Goal: Task Accomplishment & Management: Complete application form

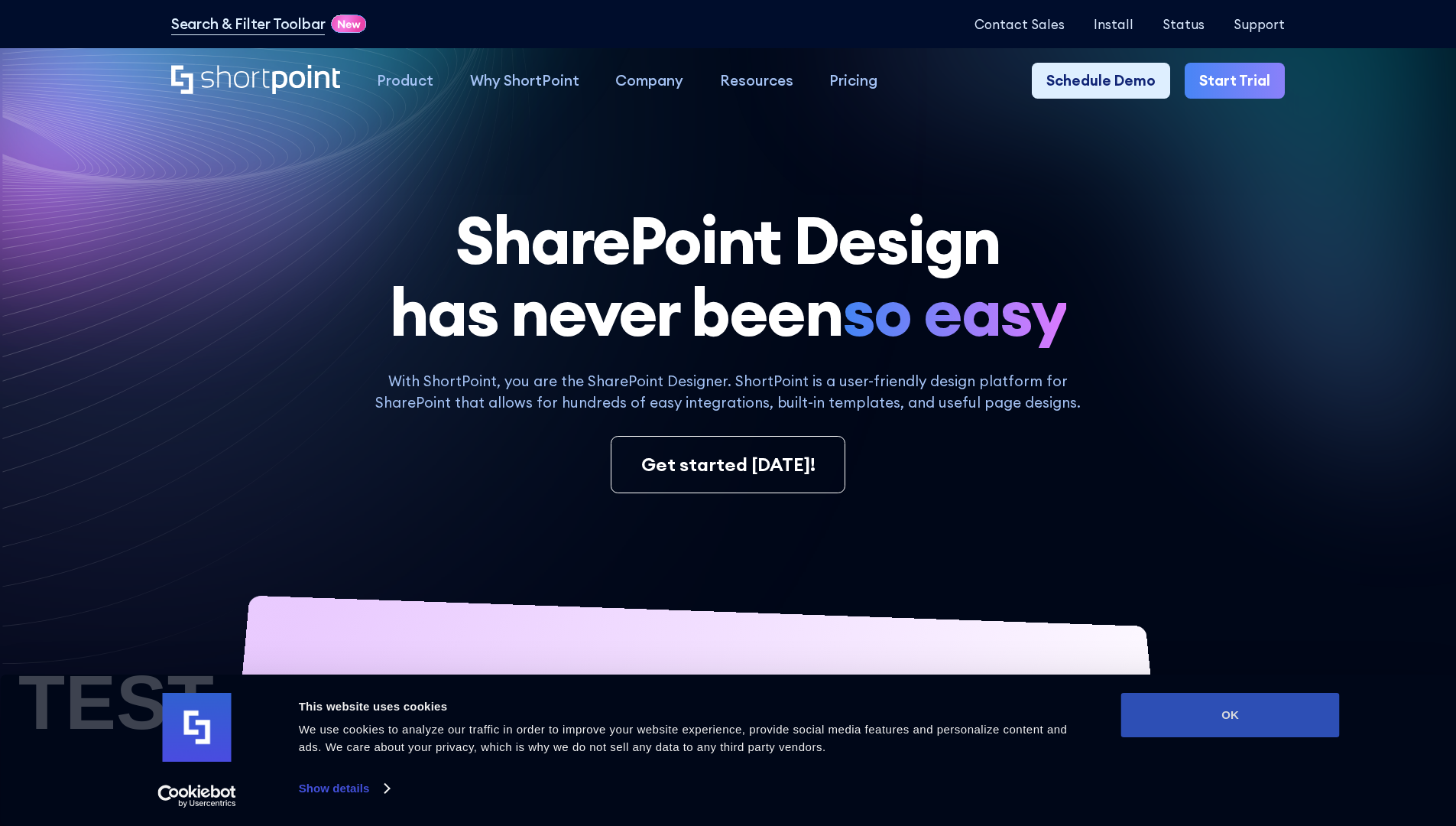
click at [1230, 715] on button "OK" at bounding box center [1231, 715] width 219 height 45
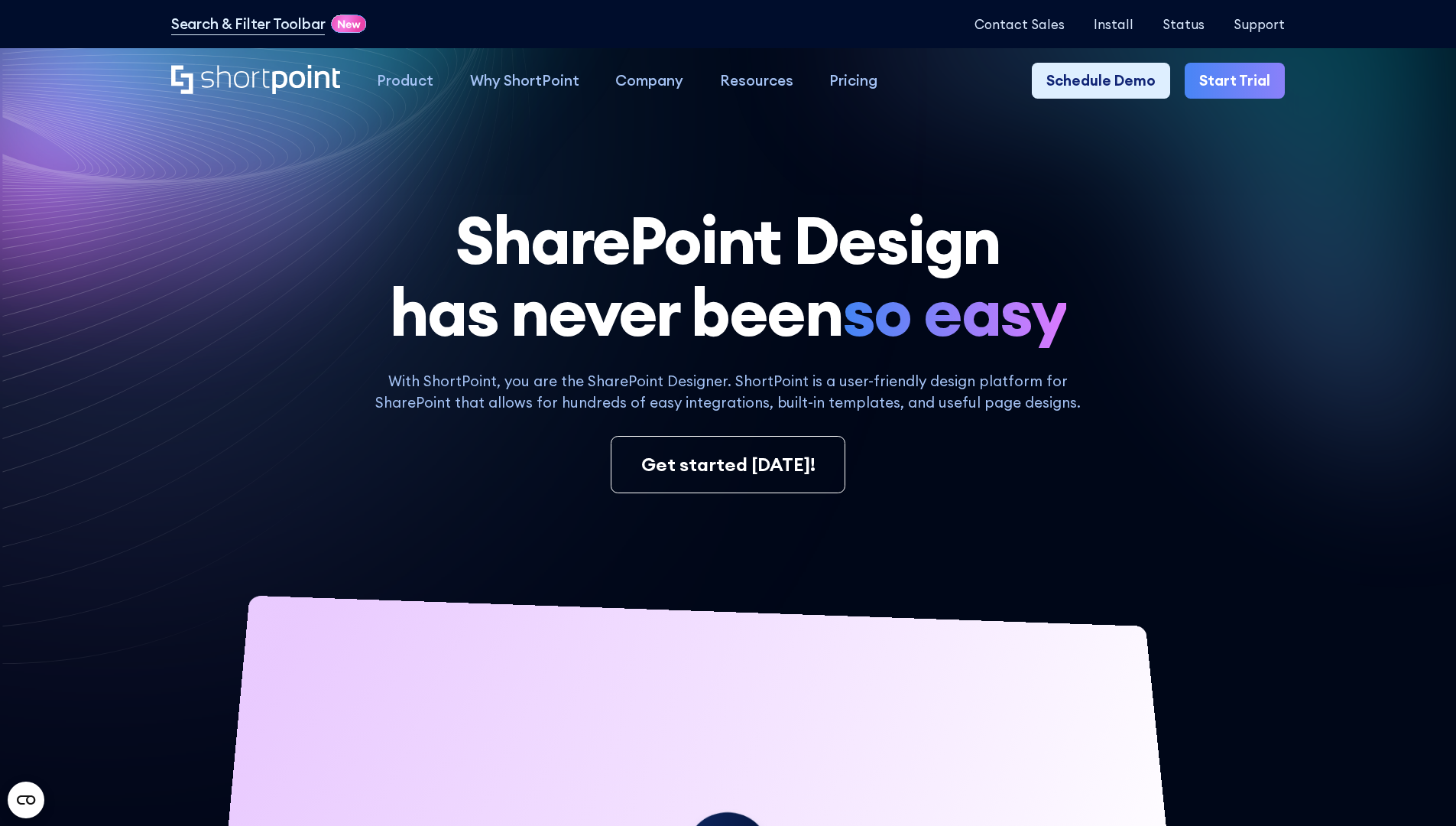
click at [1240, 81] on link "Start Trial" at bounding box center [1234, 81] width 100 height 36
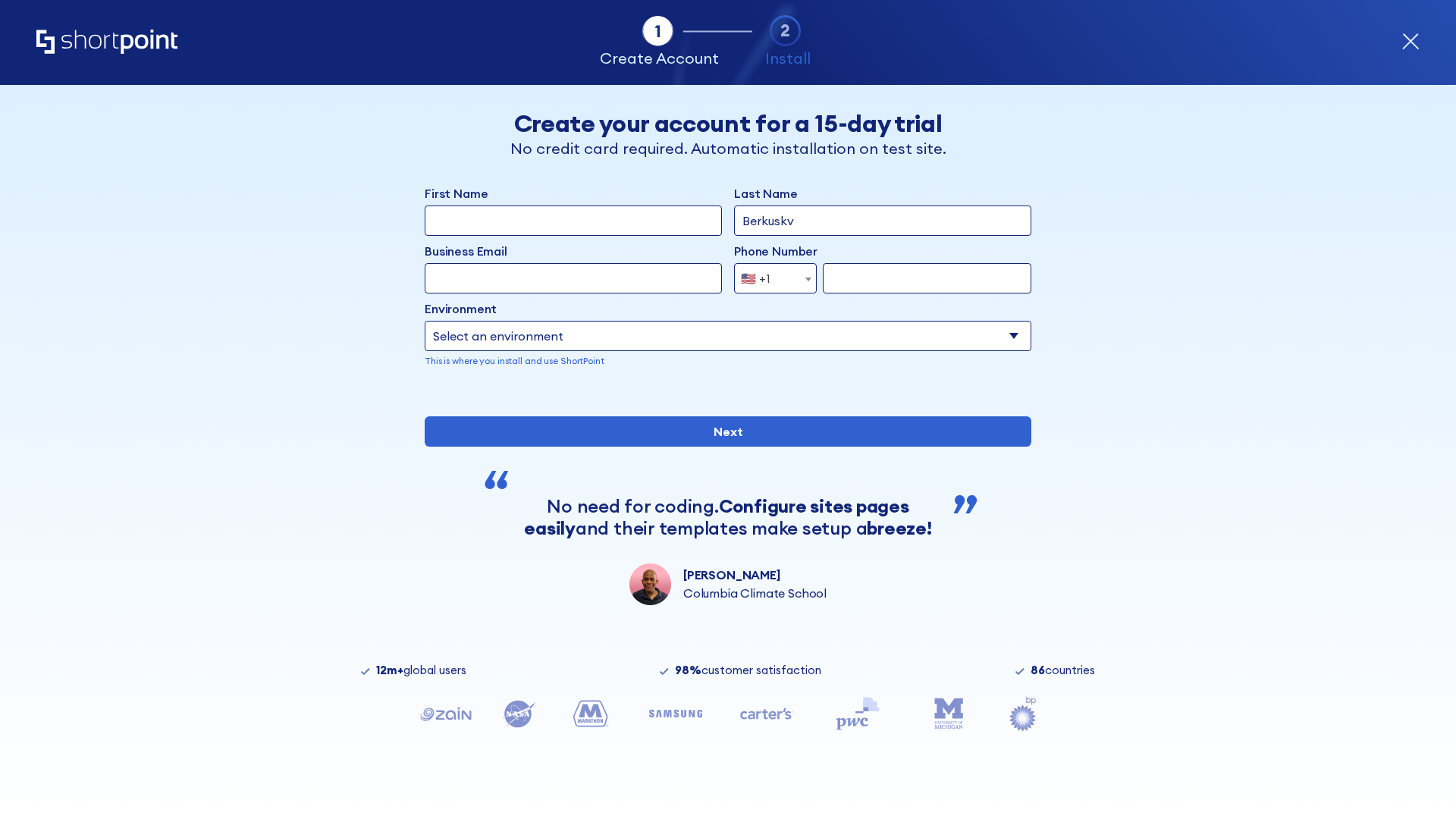
type input "Berkuskv"
type input "test@shortpoint.com"
type input "2125556789"
select select "Microsoft 365"
type input "2125556789"
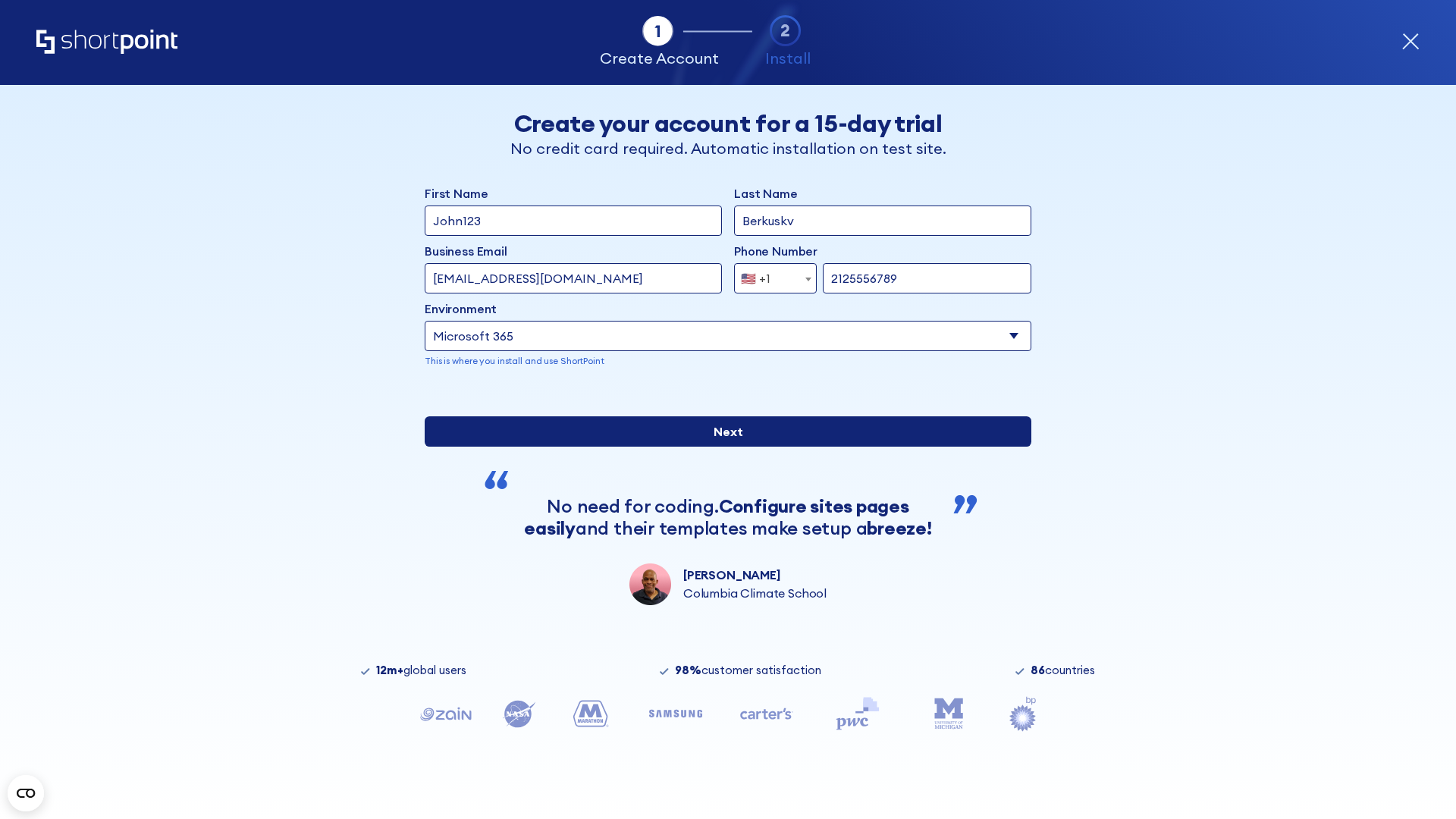
scroll to position [4, 0]
click at [722, 447] on input "Next" at bounding box center [728, 431] width 606 height 30
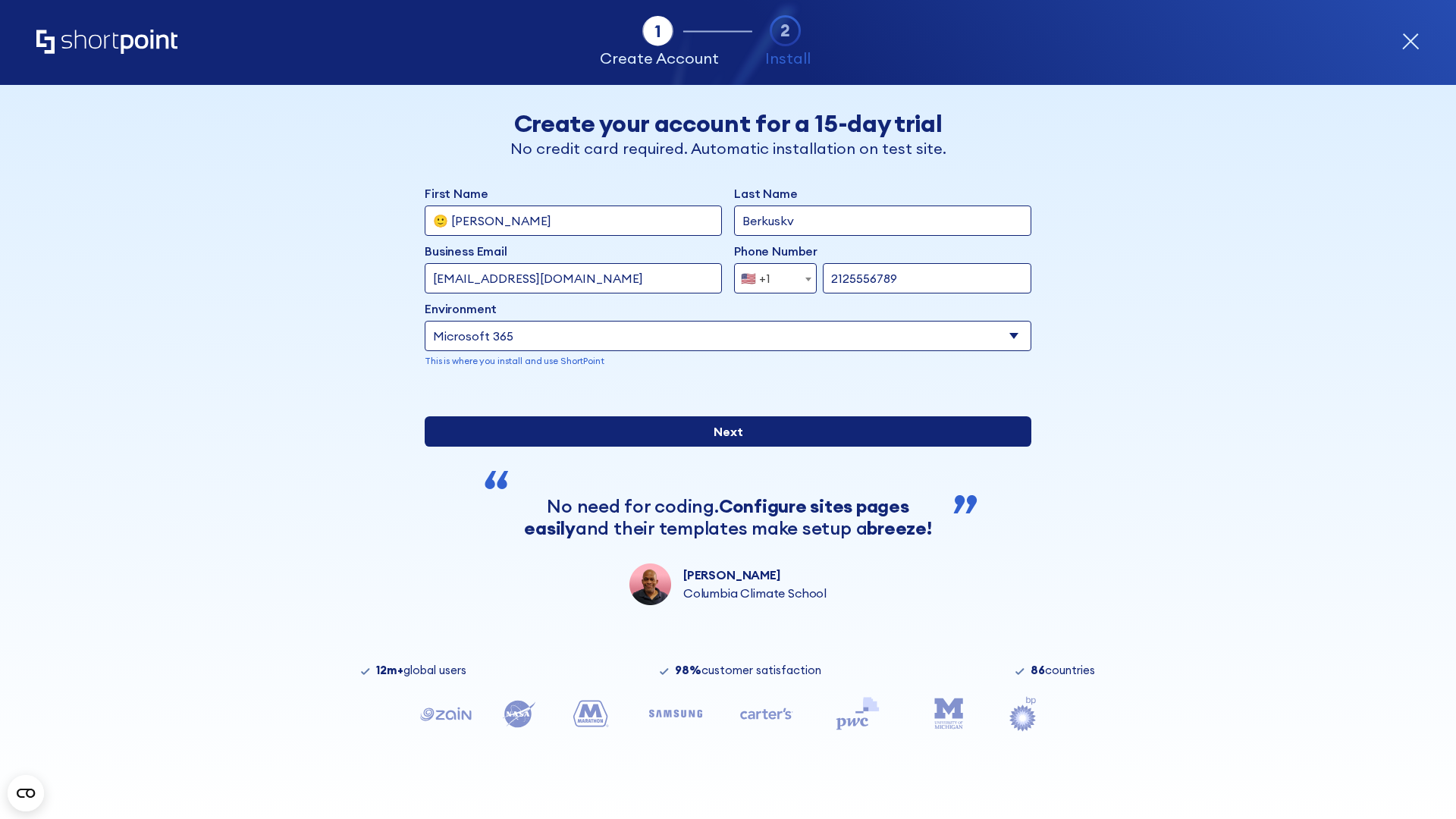
click at [722, 447] on input "Next" at bounding box center [728, 431] width 606 height 30
type input "Archebald"
click at [722, 447] on input "Next" at bounding box center [728, 431] width 606 height 30
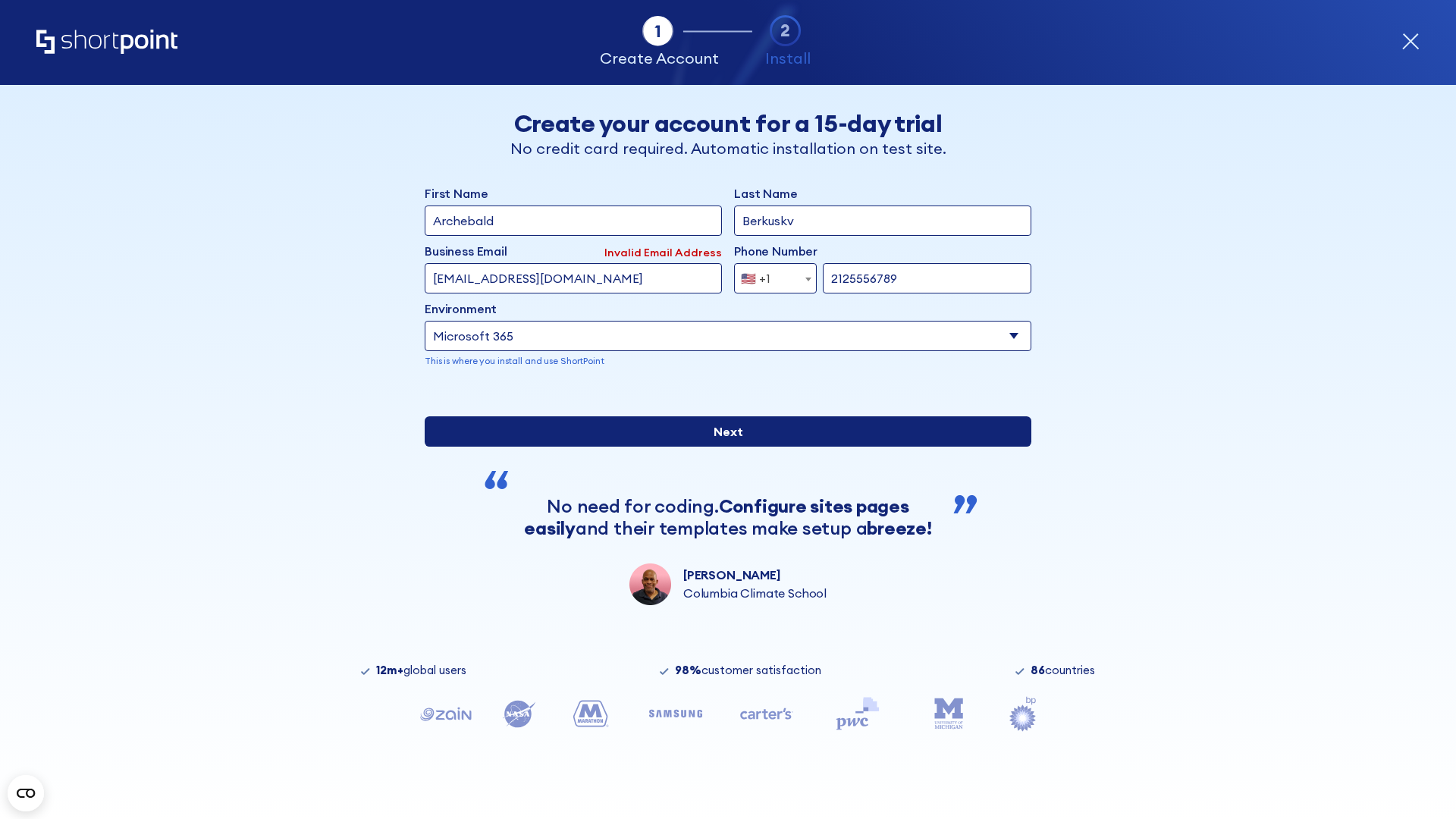
click at [722, 447] on input "Next" at bounding box center [728, 431] width 606 height 30
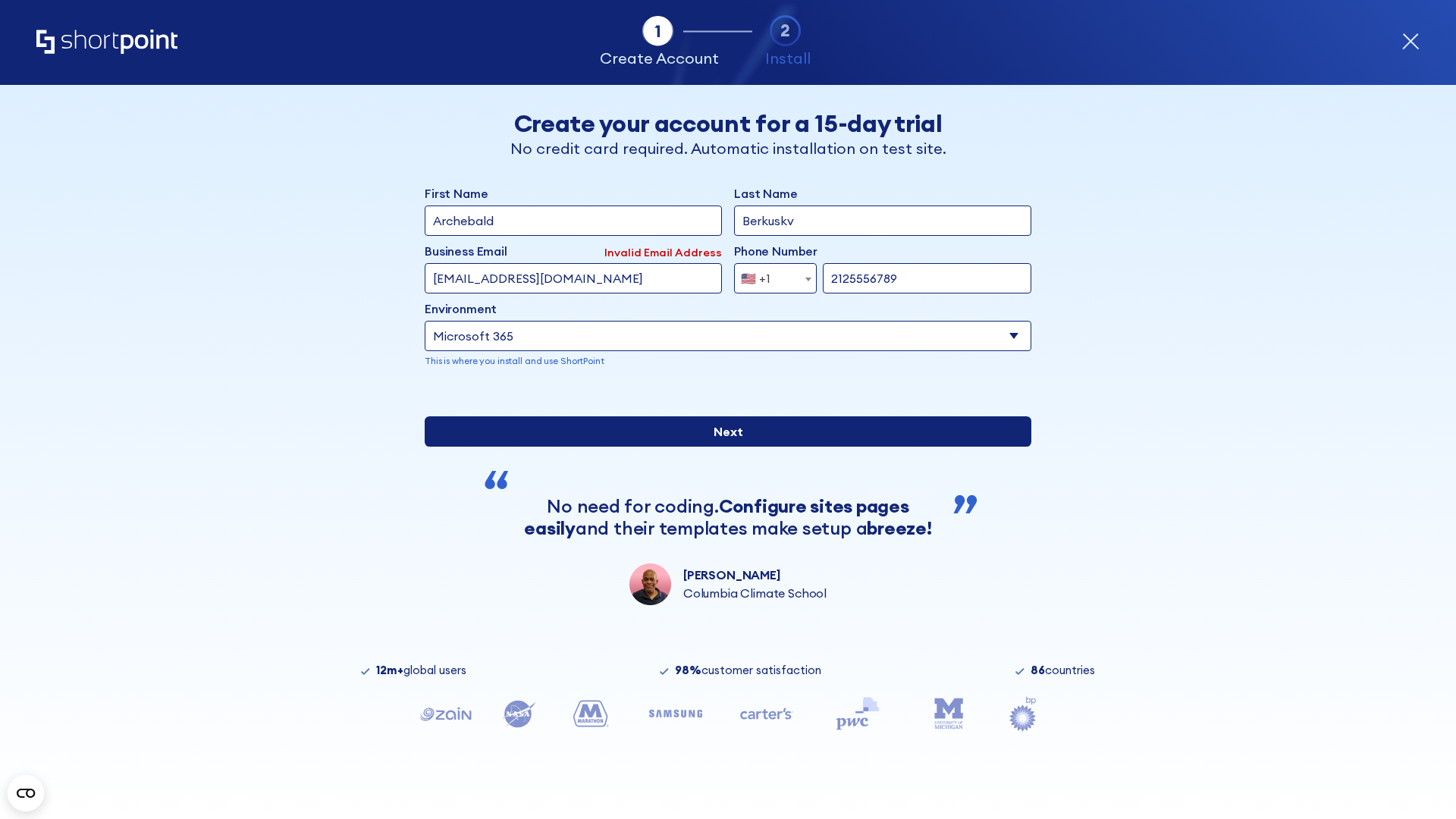
click at [722, 447] on input "Next" at bounding box center [728, 431] width 606 height 30
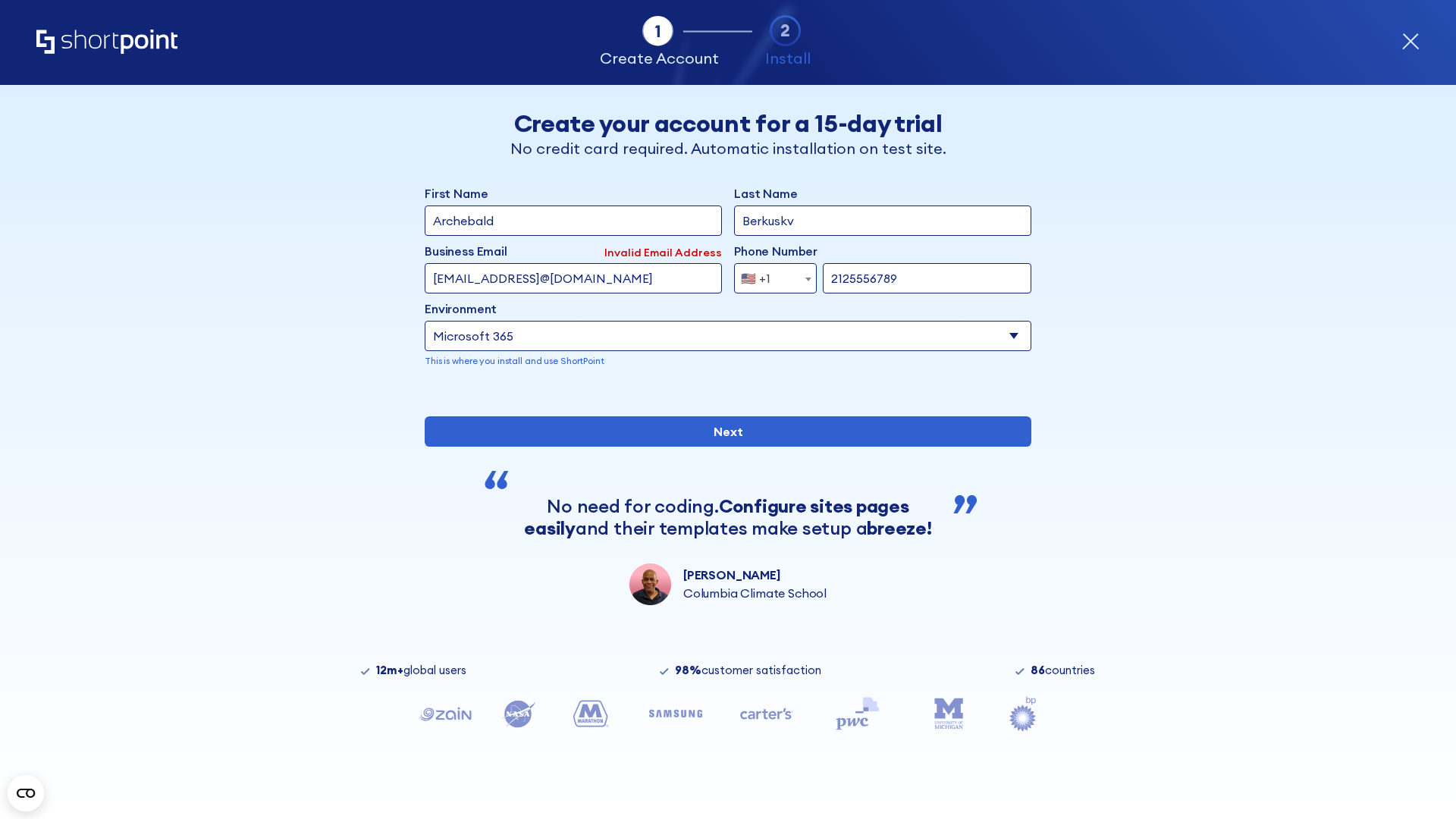
type input "testEmail@protonmail.comtest@shortpoint.com"
click at [770, 274] on span "🇺🇸 +1" at bounding box center [760, 278] width 51 height 30
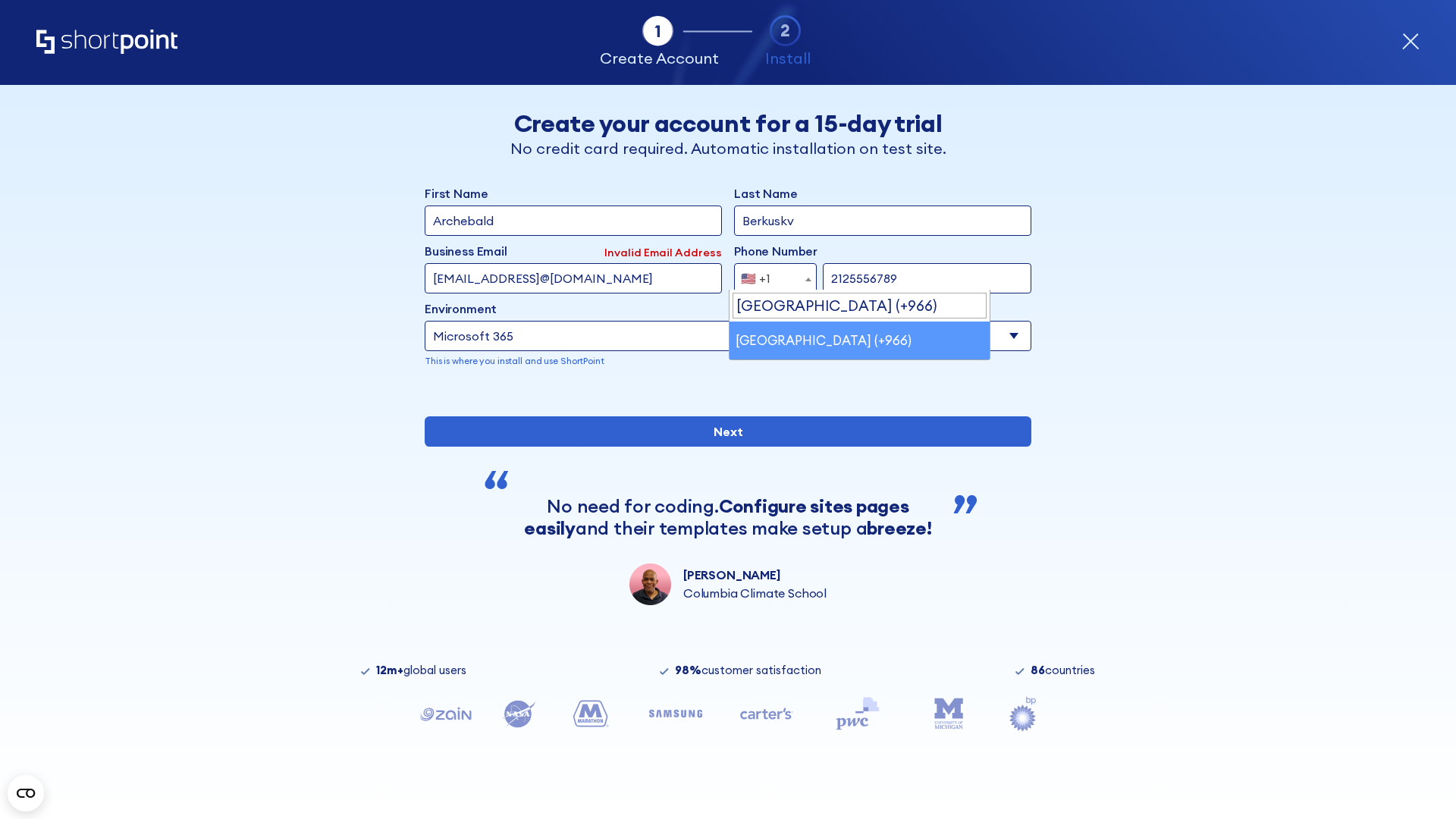
select select "+966"
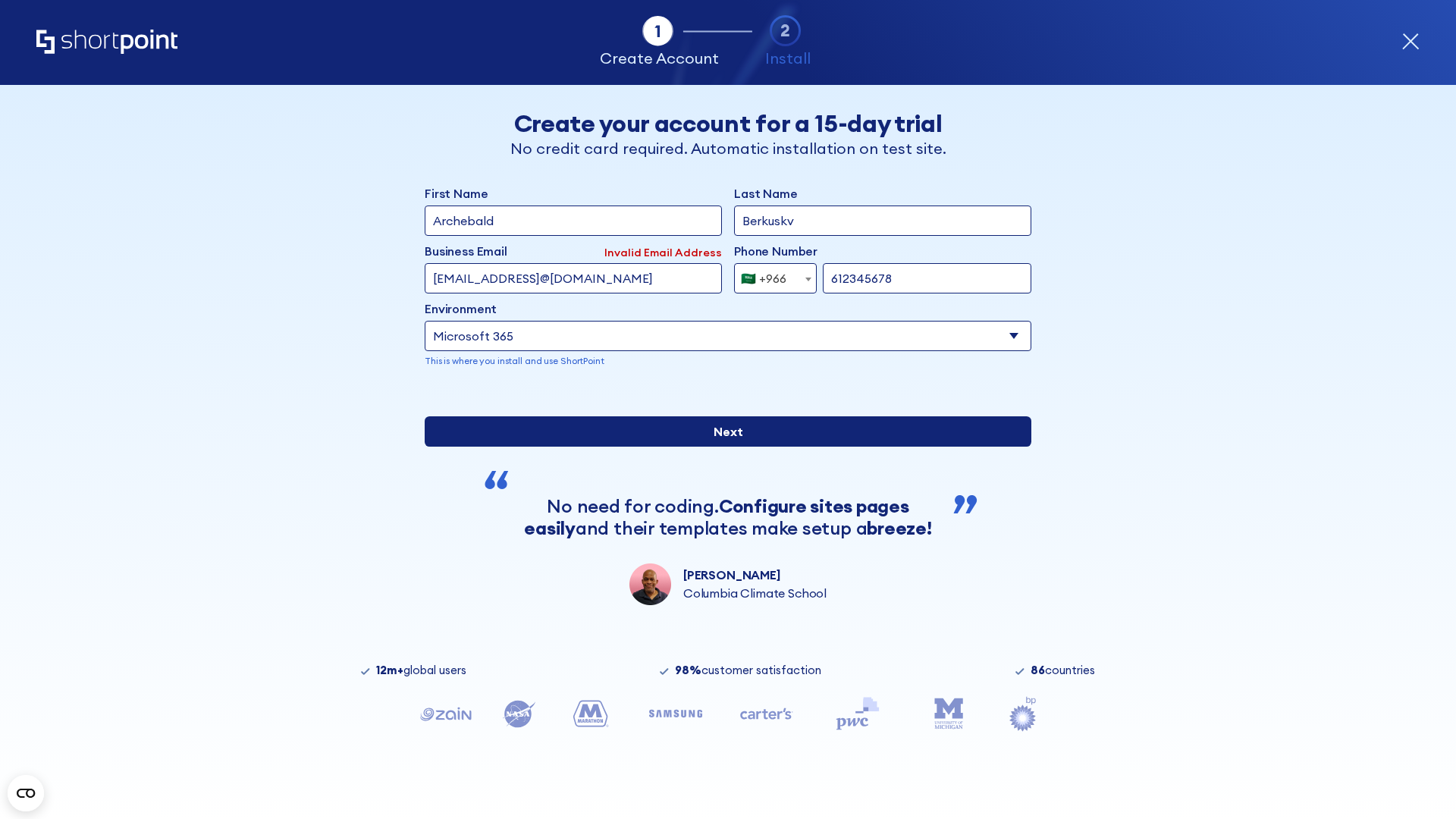
type input "612345678"
click at [722, 447] on input "Next" at bounding box center [728, 431] width 606 height 30
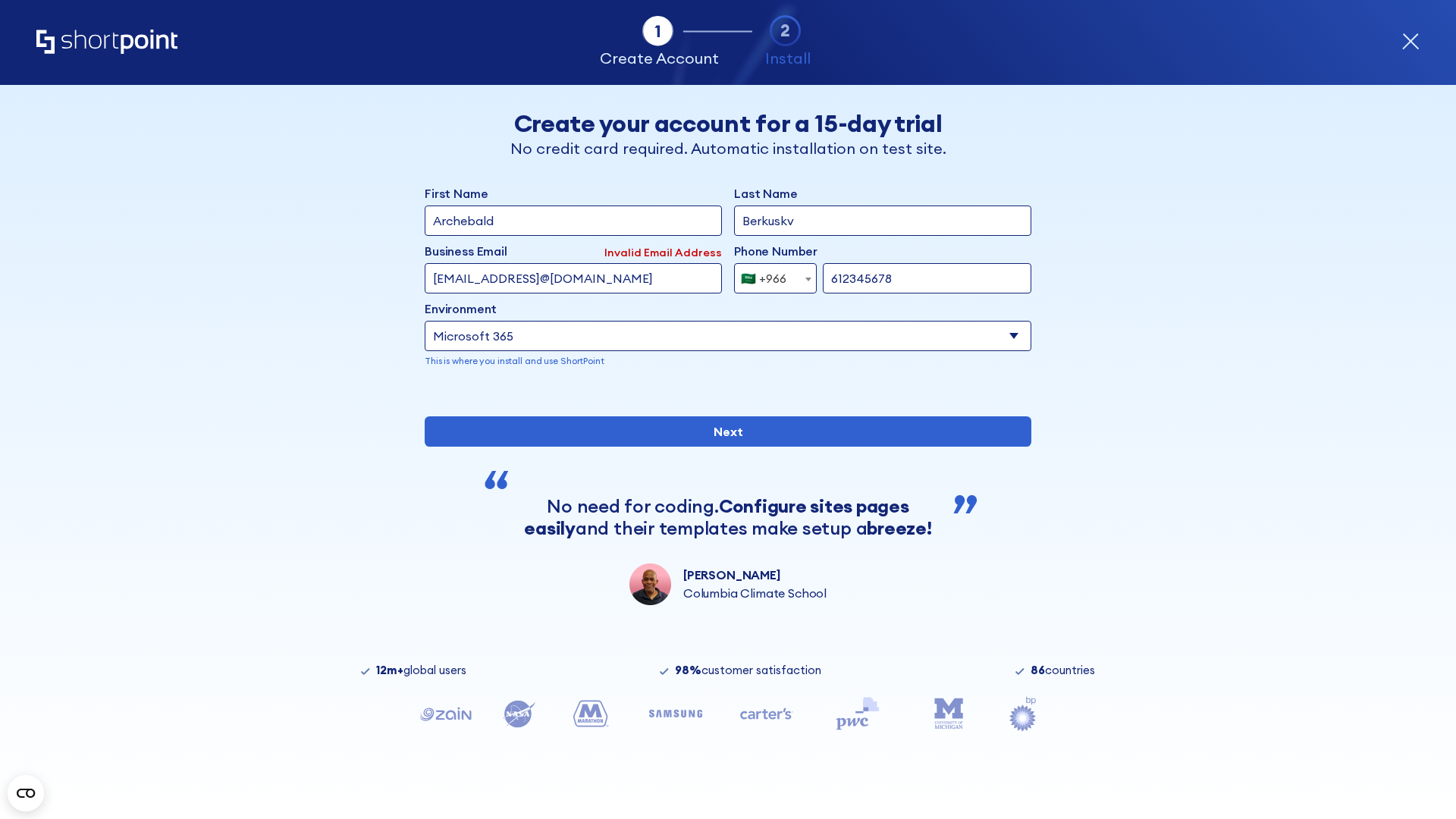
click at [770, 274] on div "🇸🇦 +966" at bounding box center [764, 278] width 46 height 30
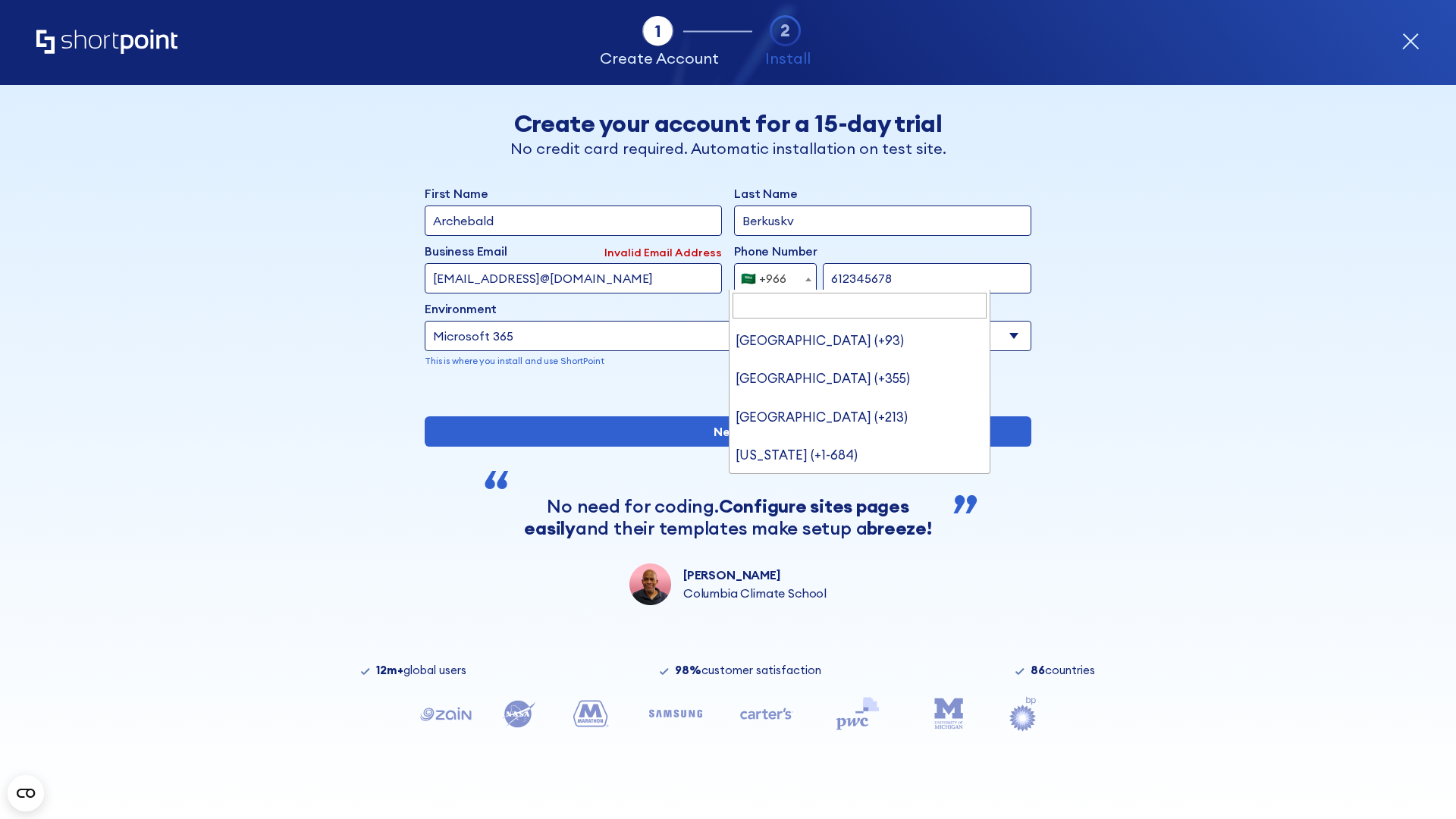
type input "[GEOGRAPHIC_DATA] (+971)"
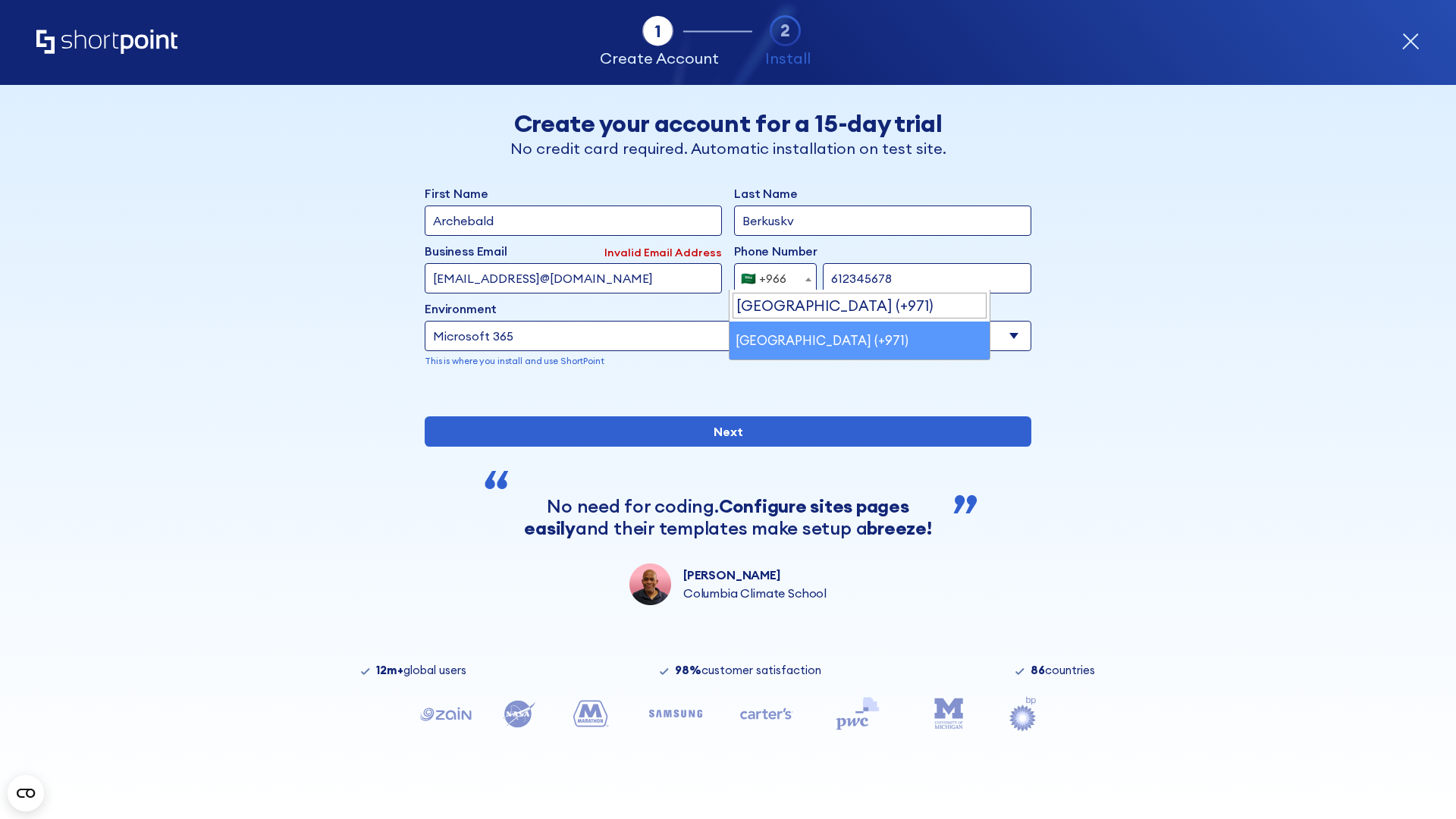
select select "+971"
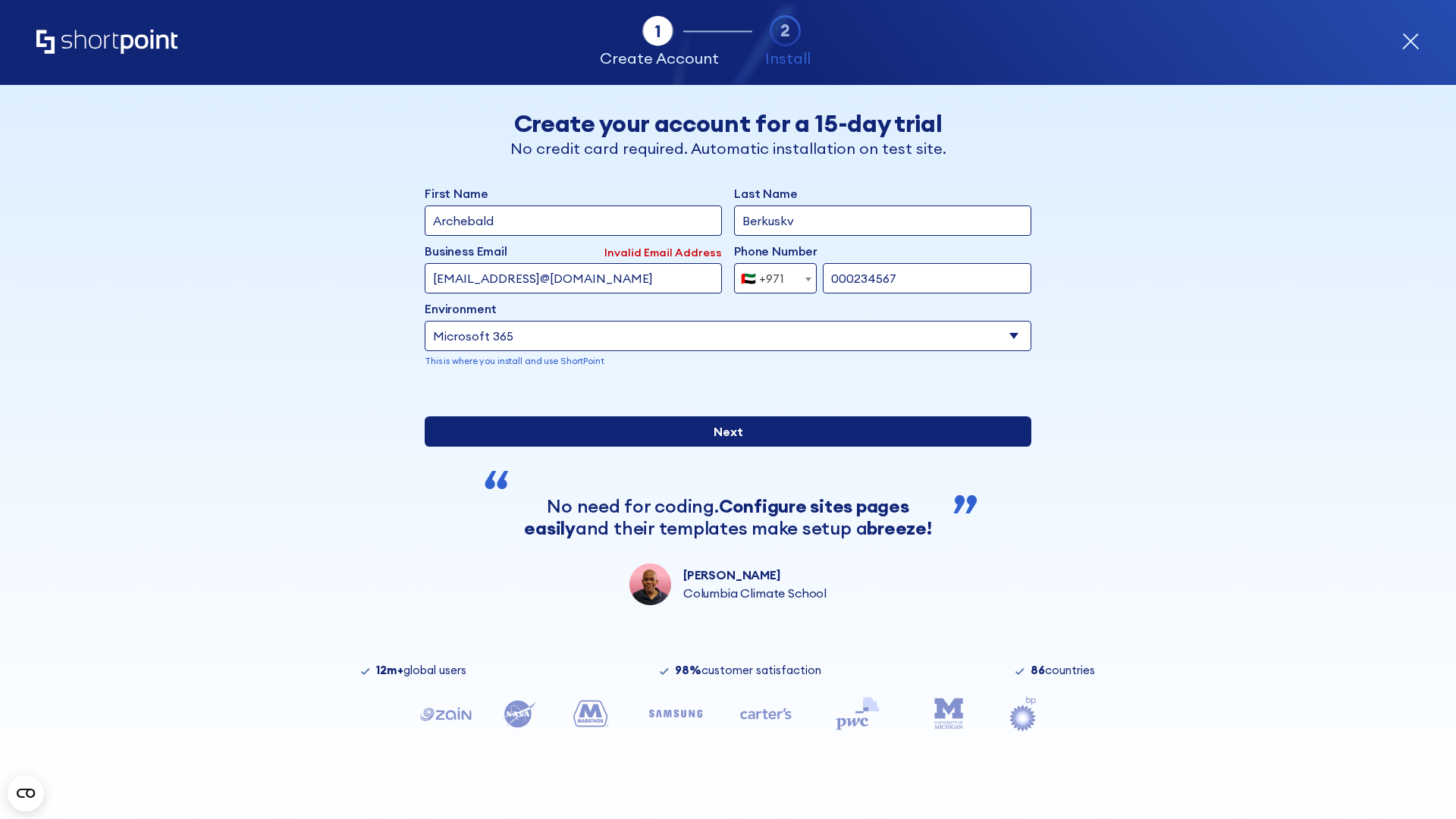
type input "000234567"
click at [722, 447] on input "Next" at bounding box center [728, 431] width 606 height 30
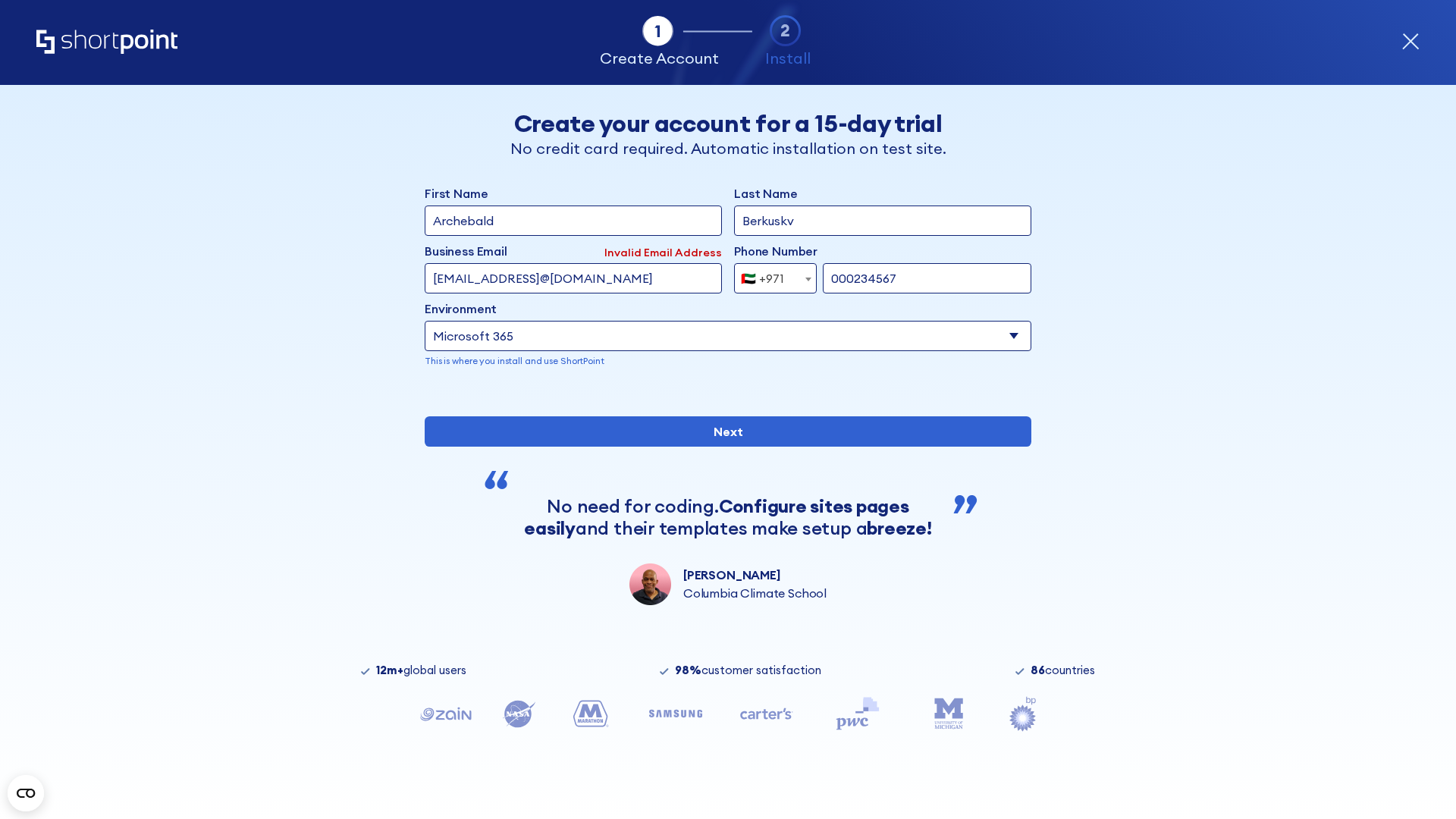
click at [770, 274] on div "🇦🇪 +971" at bounding box center [762, 278] width 43 height 30
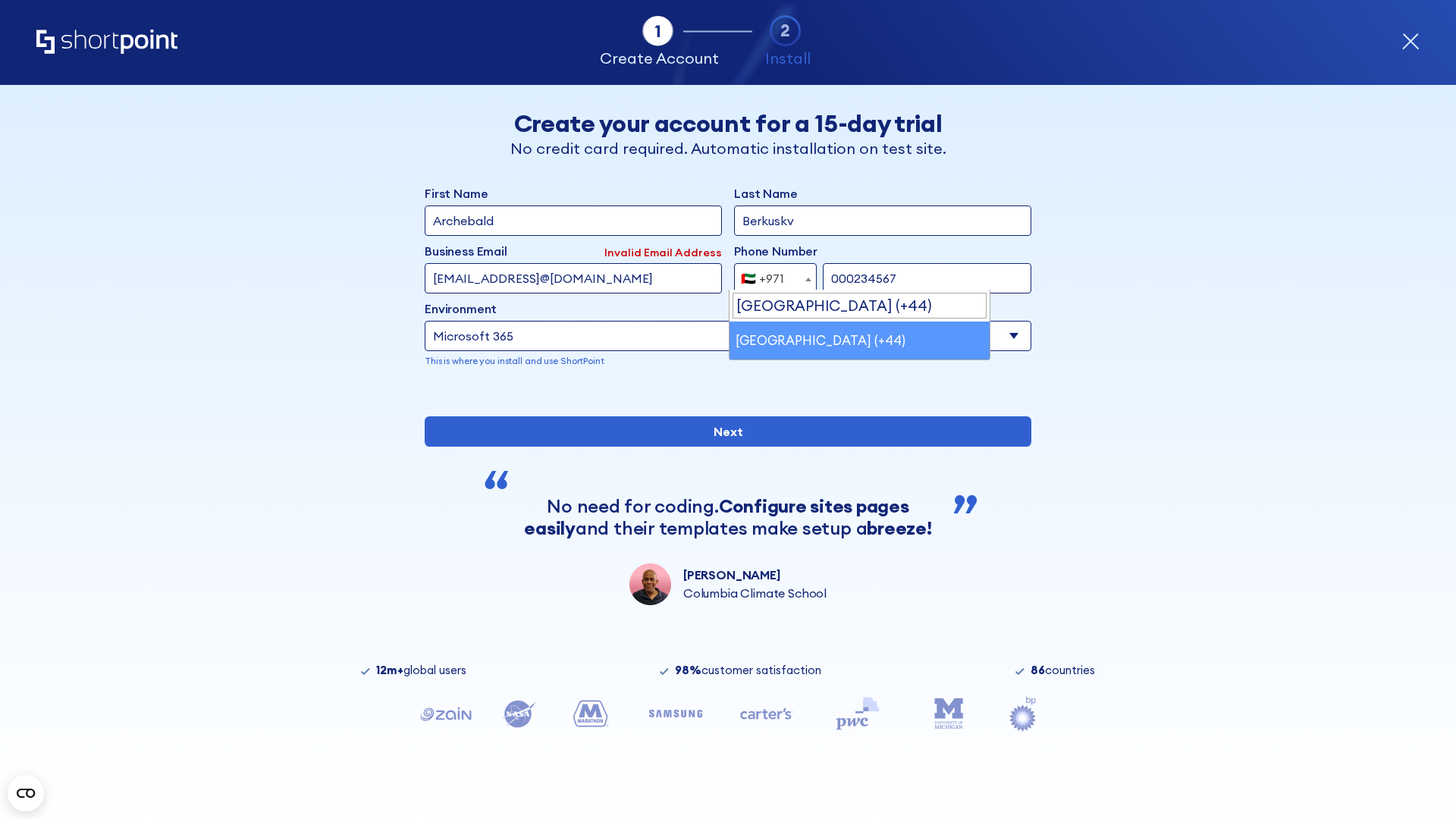
select select "+44"
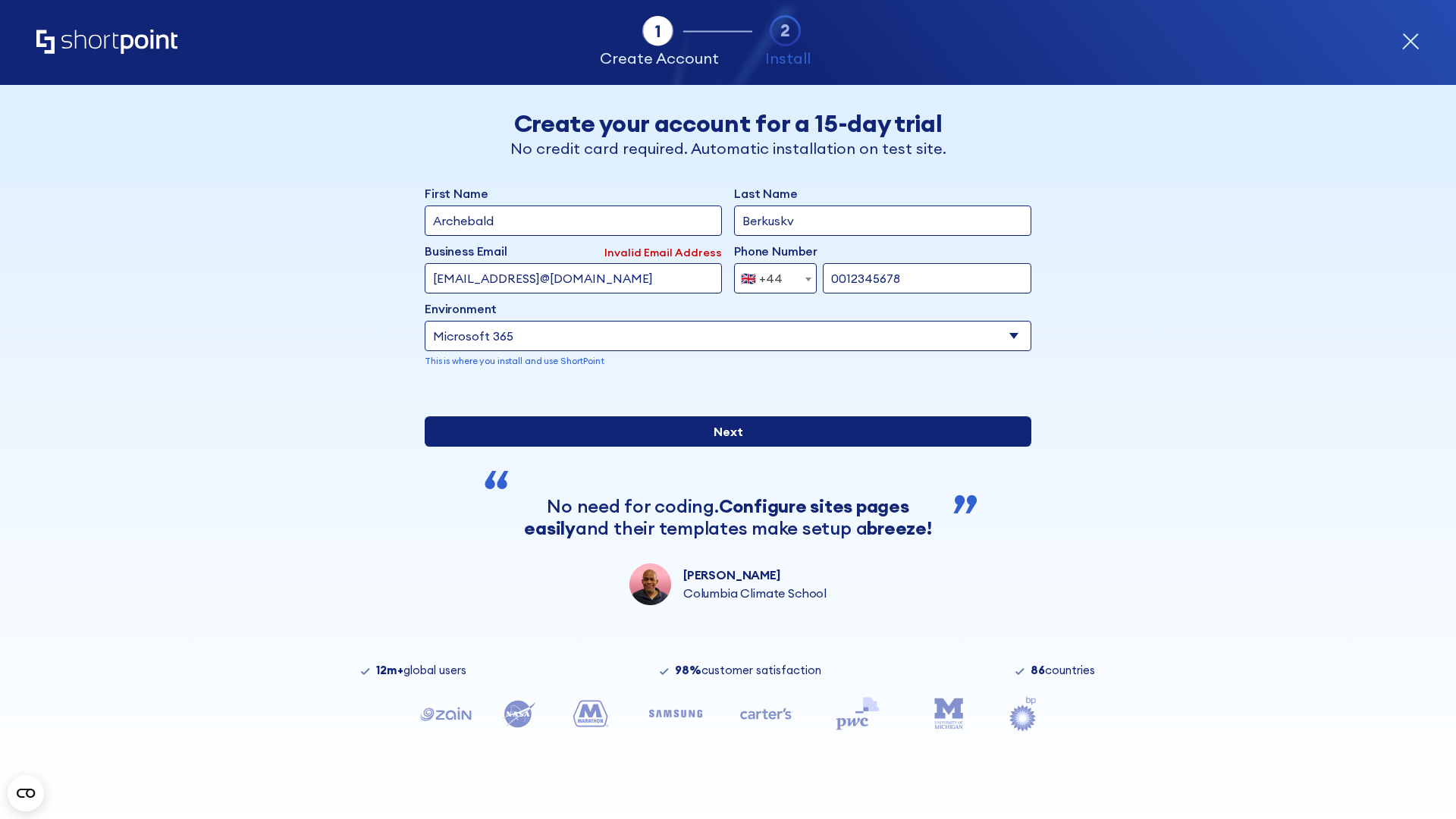
type input "0012345678"
click at [722, 447] on input "Next" at bounding box center [728, 431] width 606 height 30
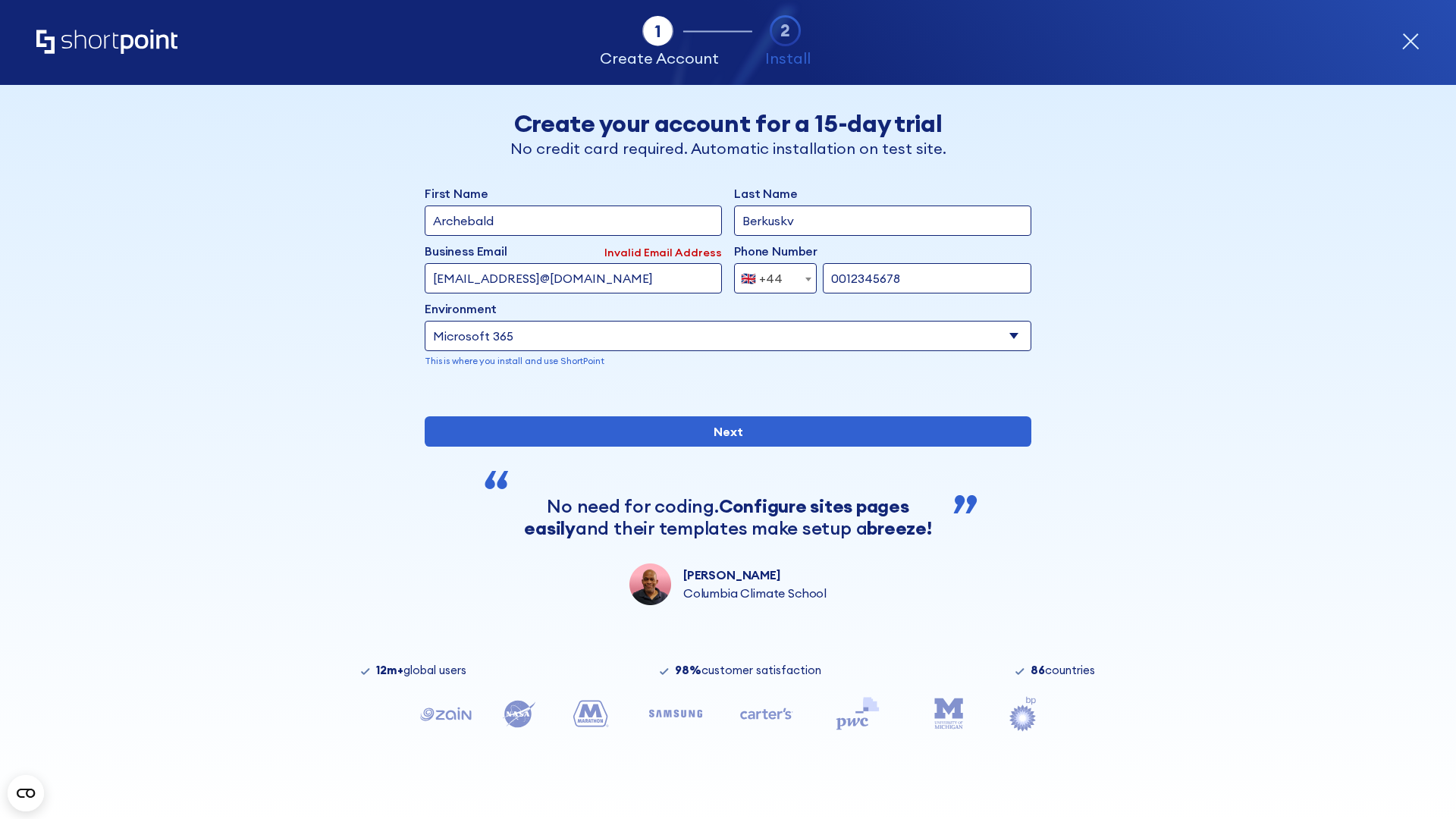
click at [770, 274] on div "🇬🇧 +44" at bounding box center [761, 278] width 42 height 30
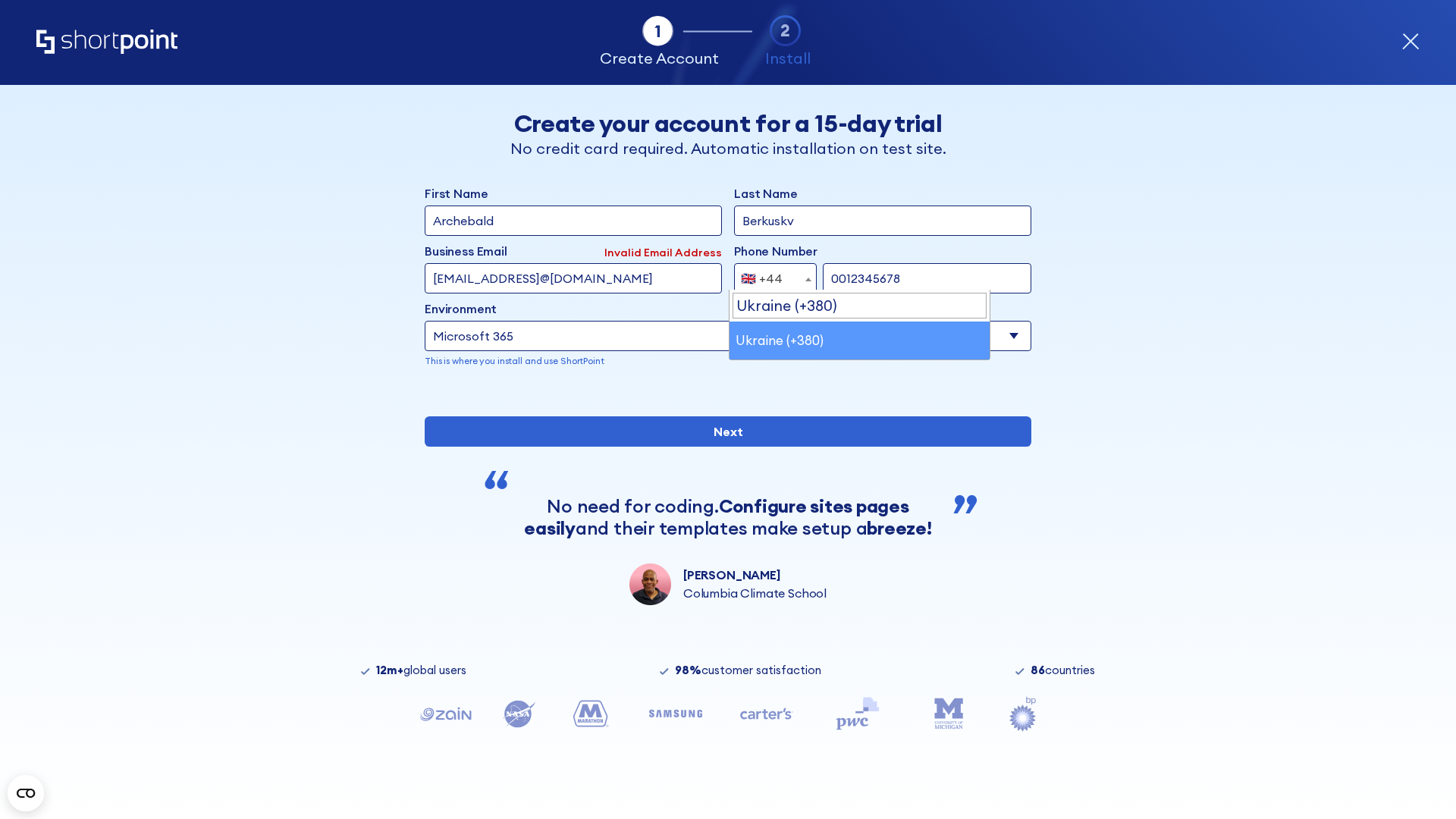
select select "+380"
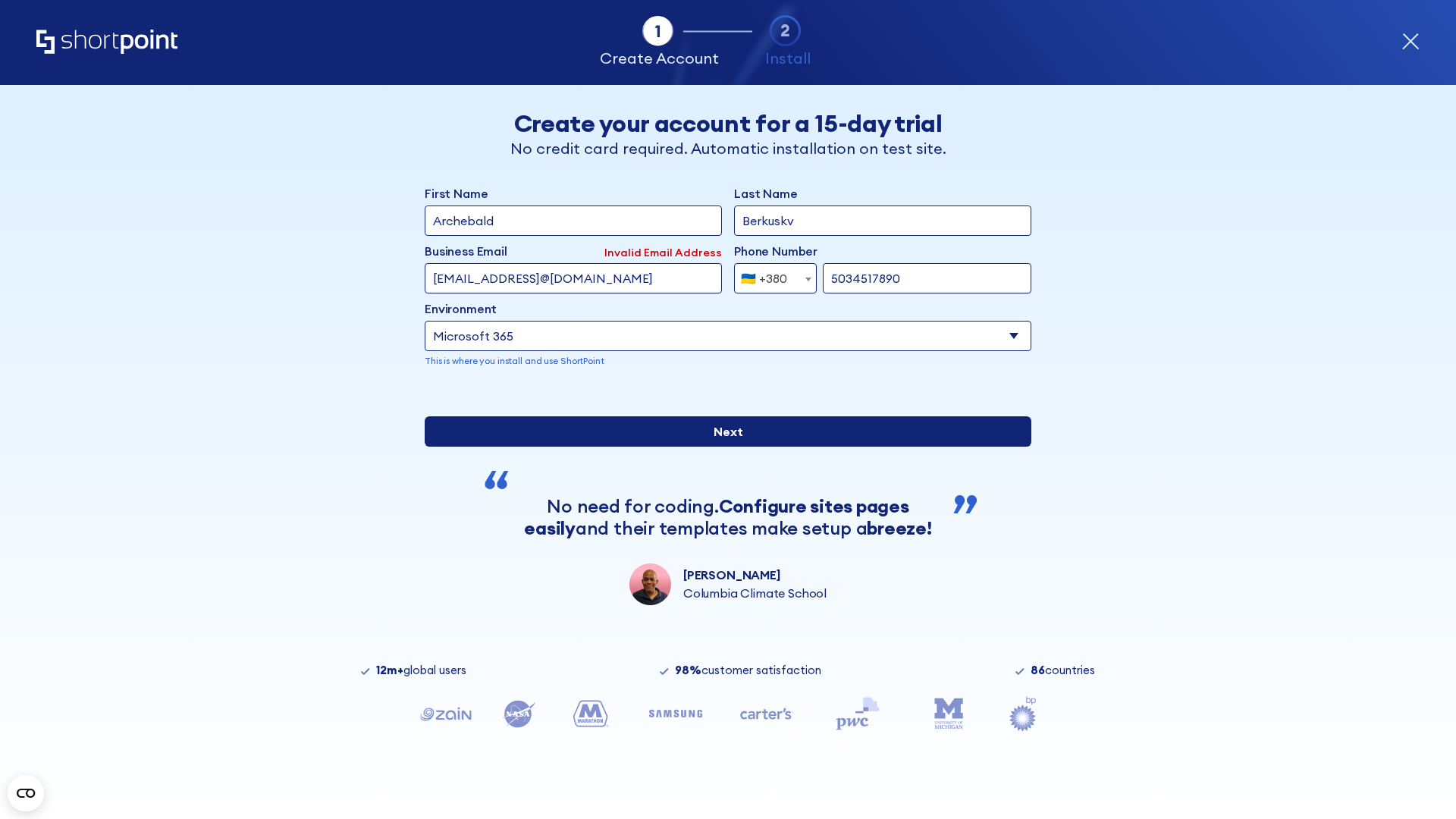
type input "5034517890"
click at [722, 447] on input "Next" at bounding box center [728, 431] width 606 height 30
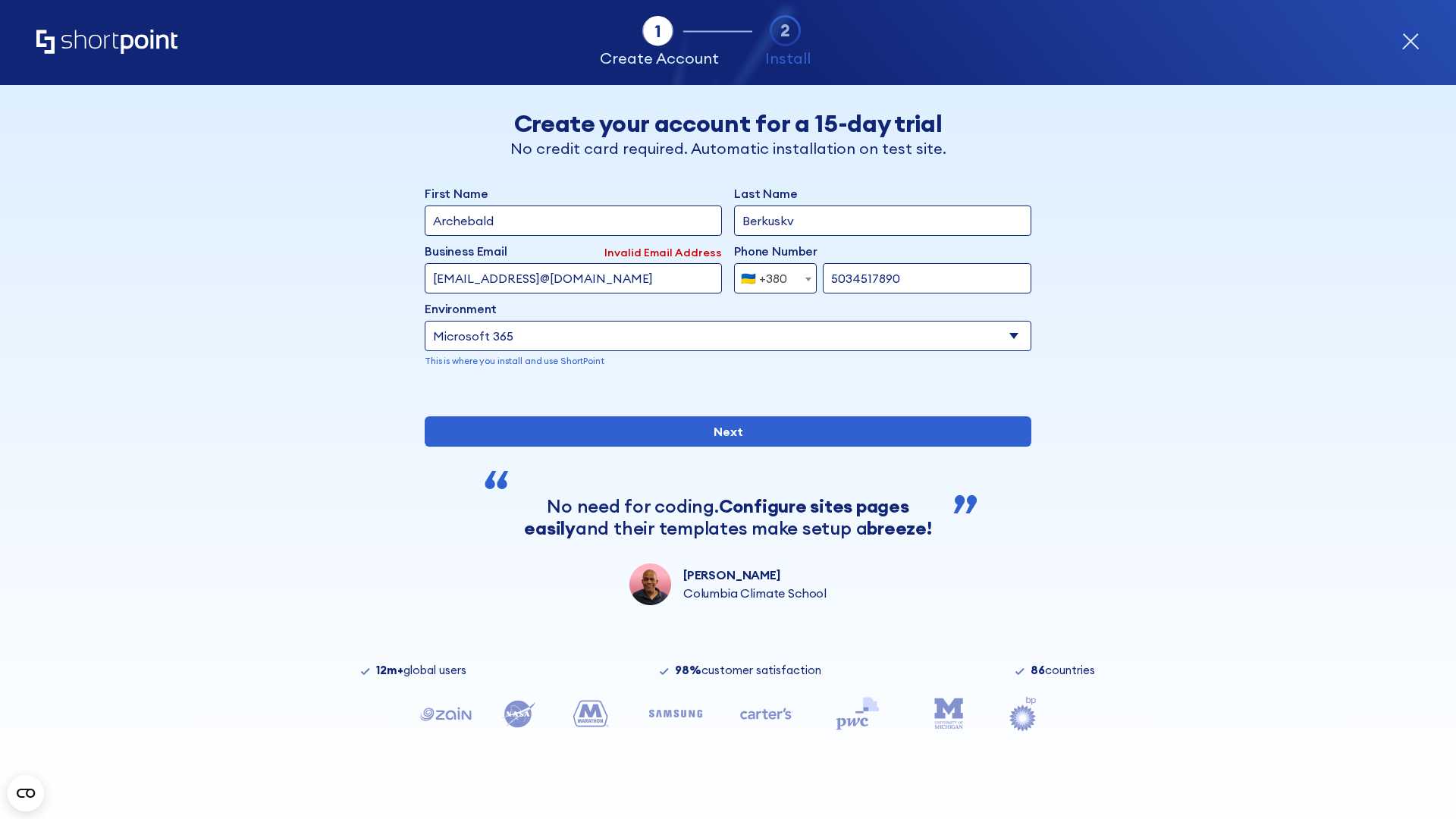
click at [770, 274] on div "🇺🇦 +380" at bounding box center [764, 278] width 47 height 30
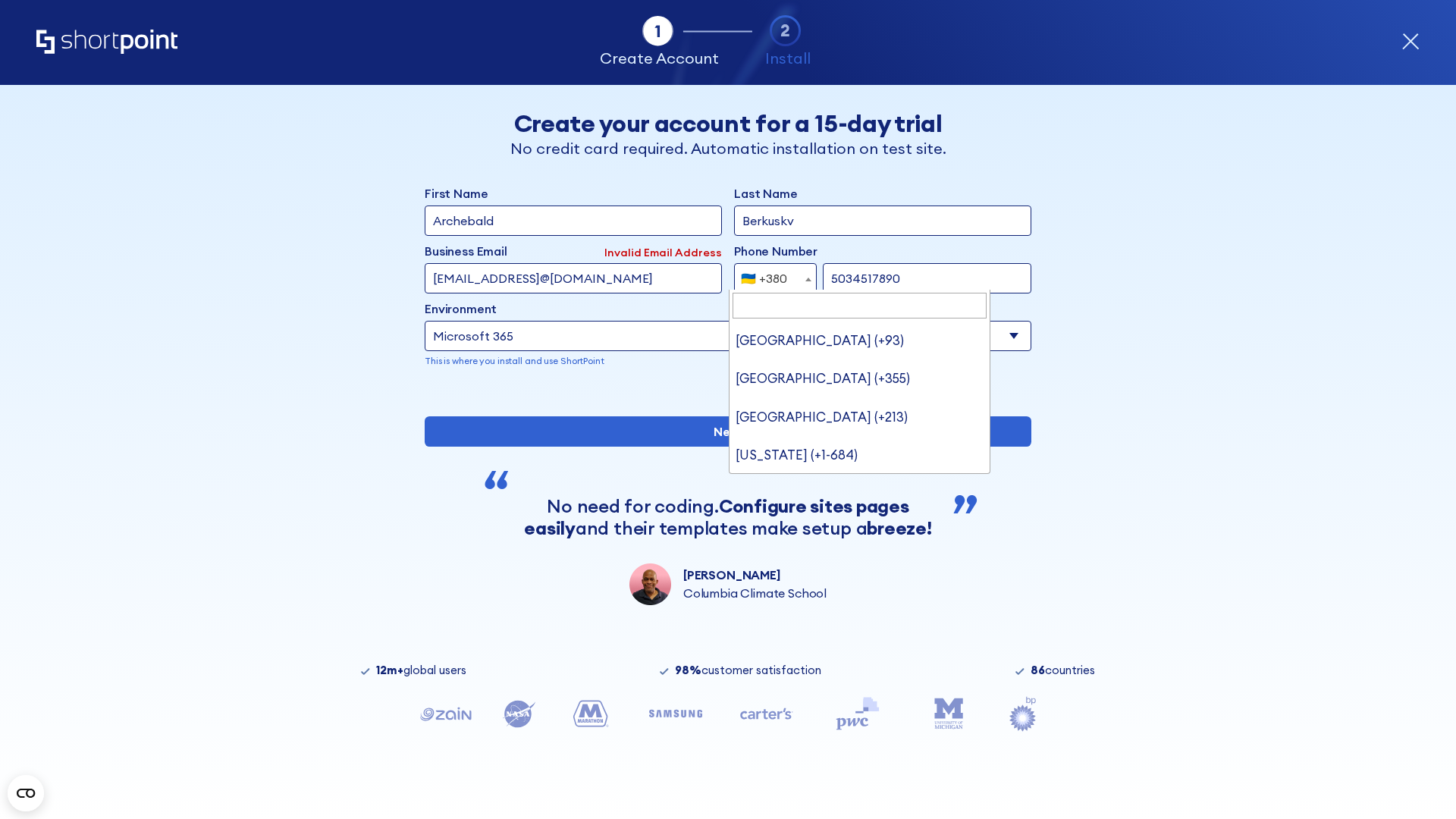
type input "United States (+1)"
select select "+1"
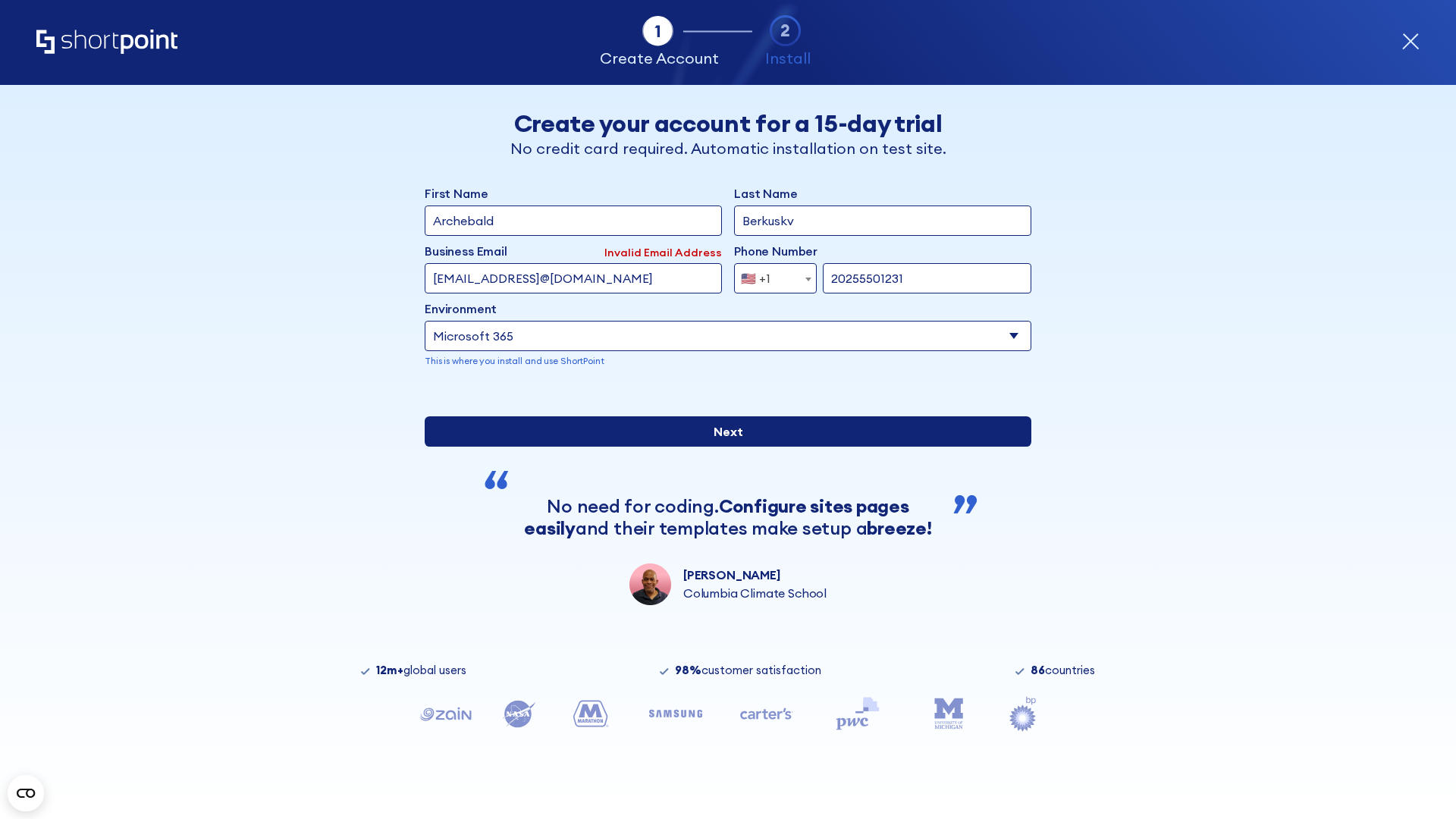
type input "20255501231"
click at [722, 447] on input "Next" at bounding box center [728, 431] width 606 height 30
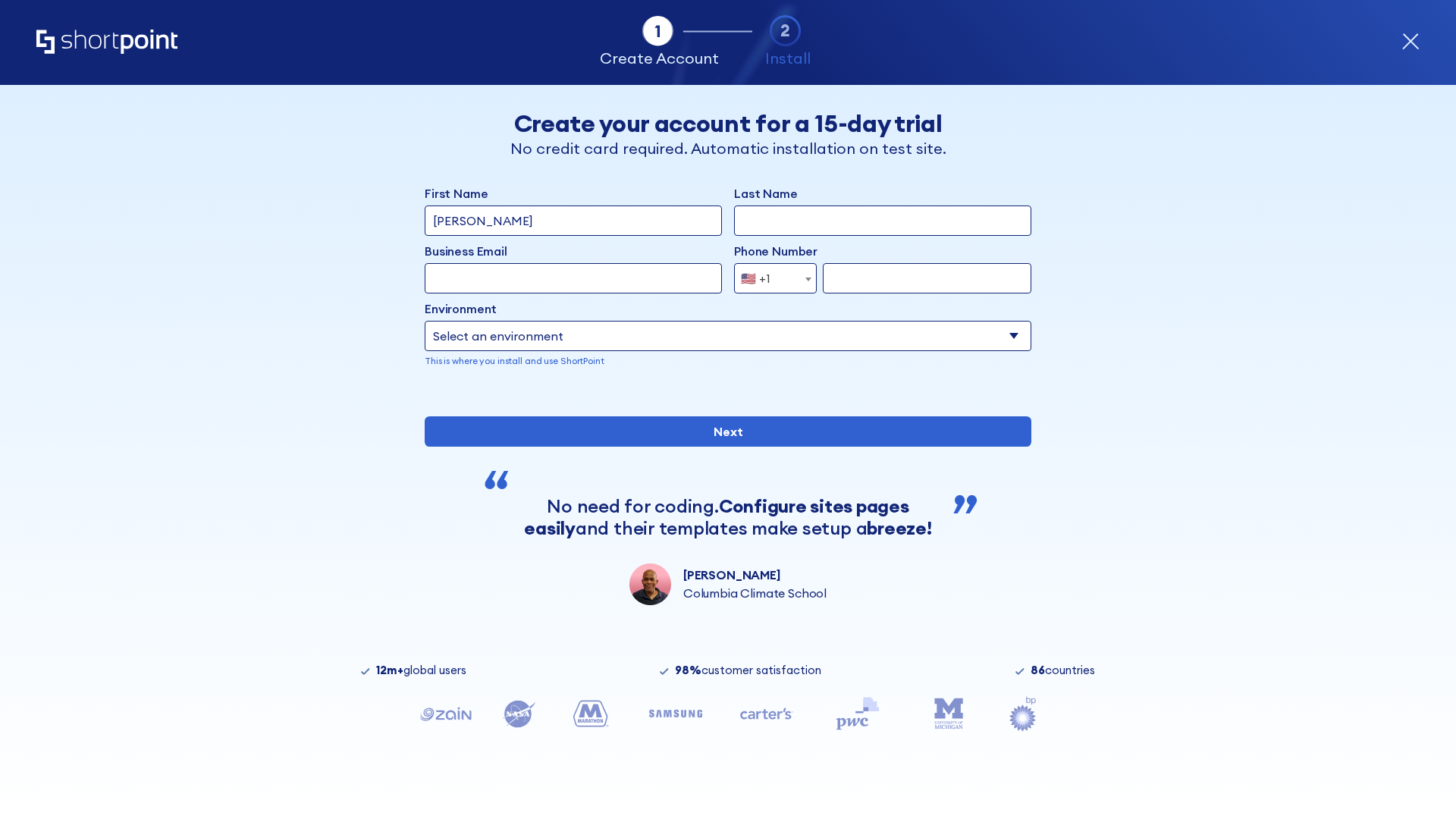
type input "[PERSON_NAME]"
type input "Berkuskv"
type input "[PERSON_NAME][EMAIL_ADDRESS][DOMAIN_NAME]"
click at [770, 278] on span "🇺🇸 +1" at bounding box center [760, 278] width 51 height 30
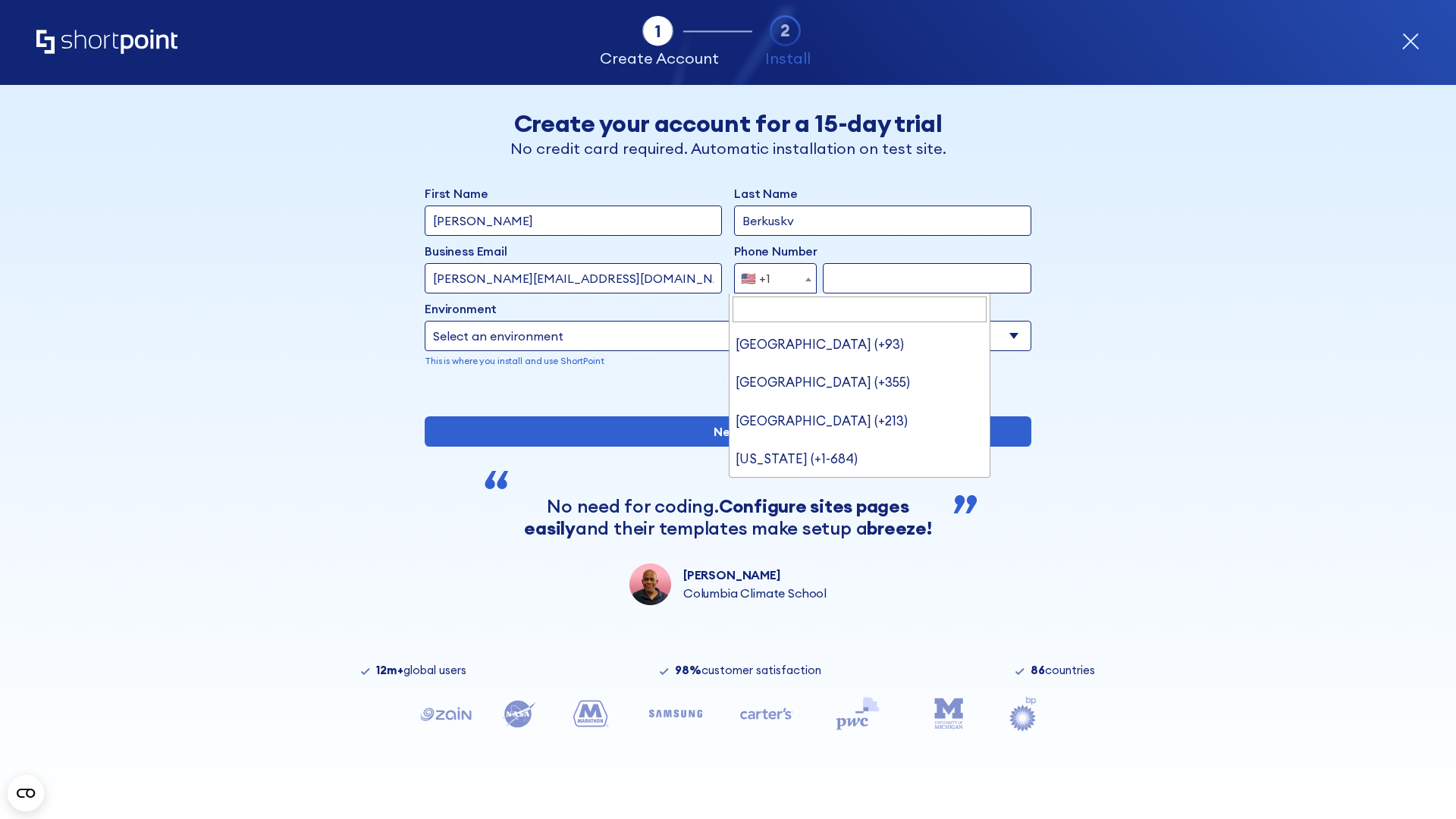
type input "[GEOGRAPHIC_DATA] (+966)"
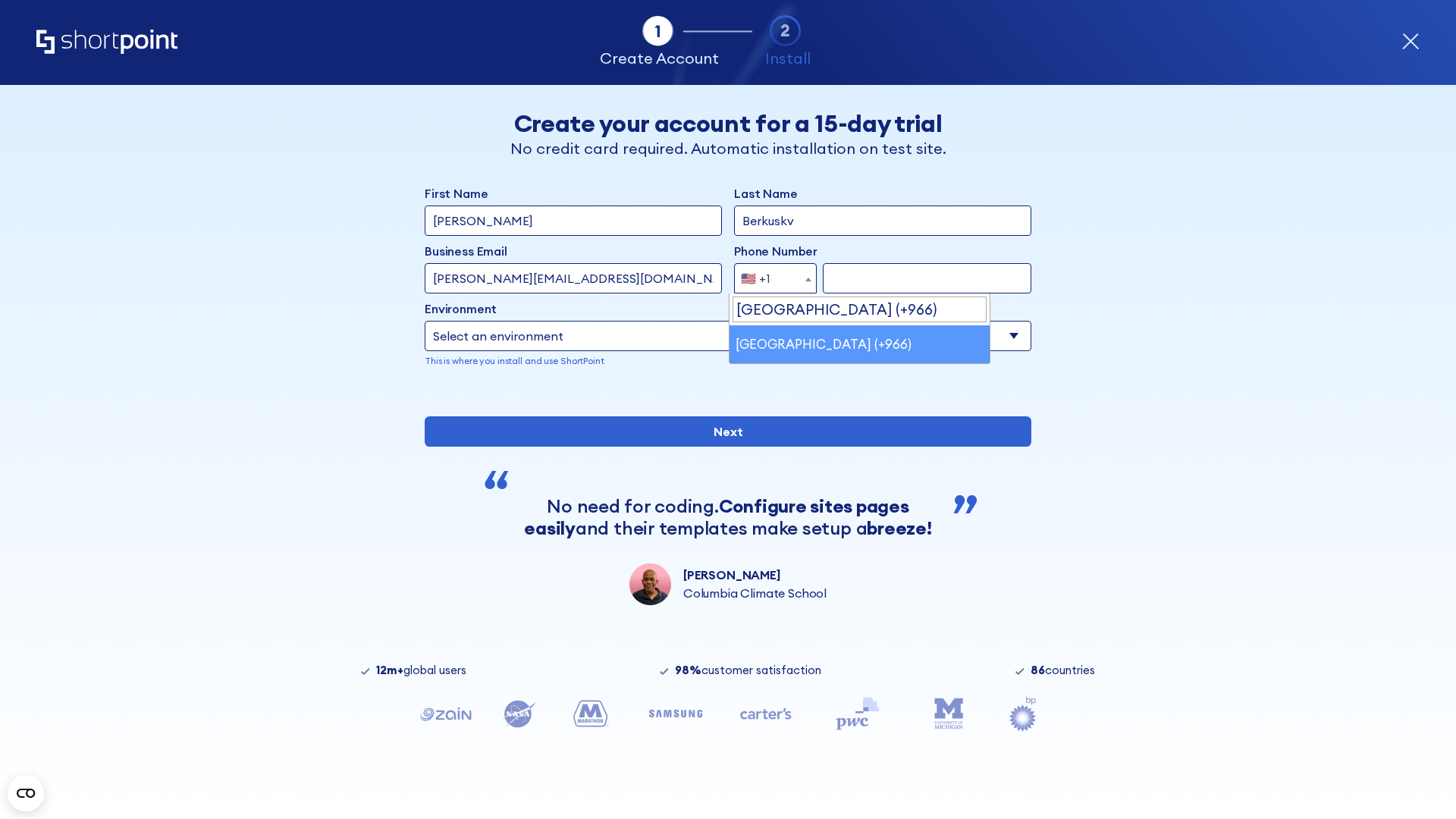
select select "+966"
type input "512345678"
select select "Microsoft 365"
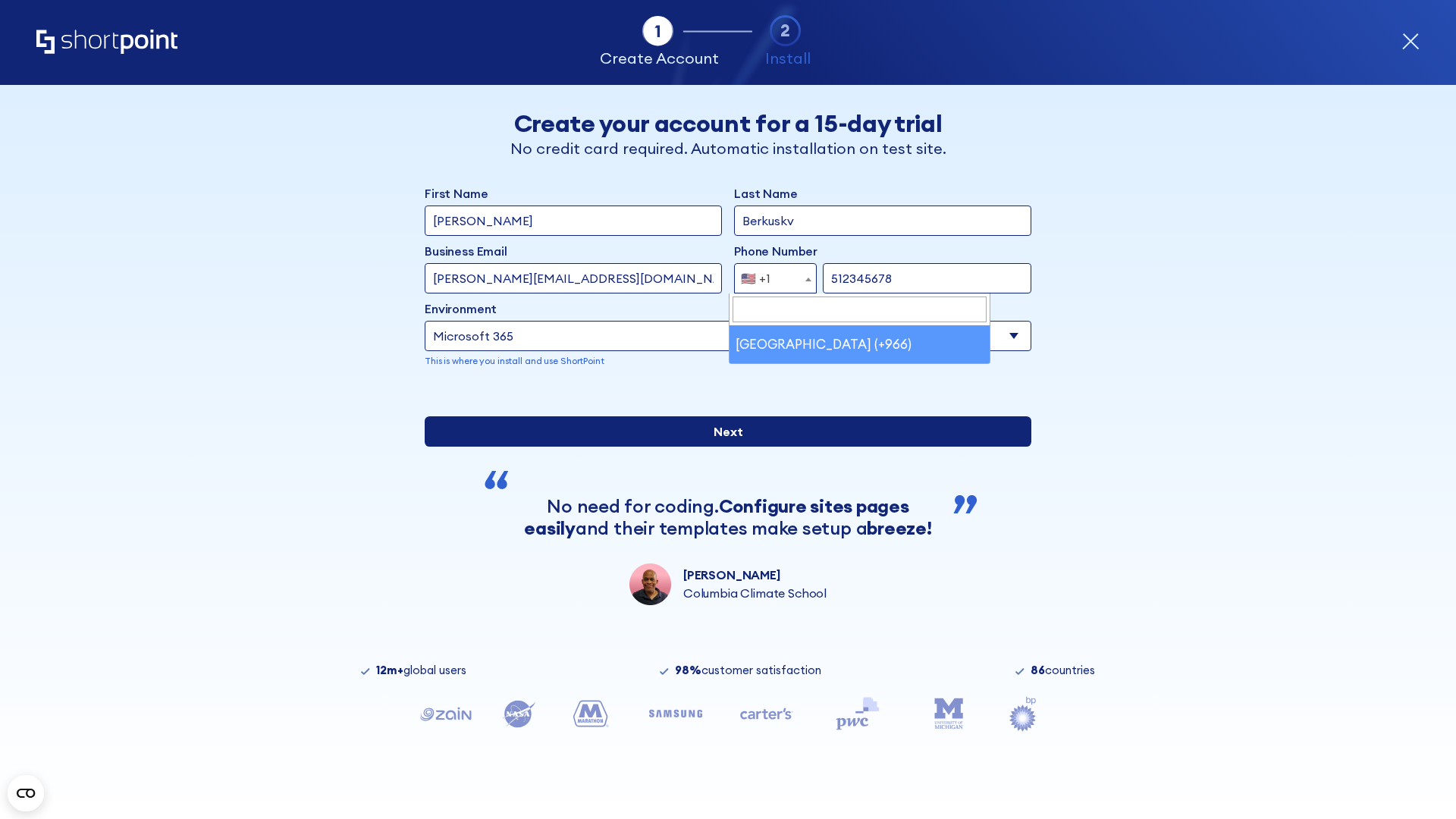
type input "512345678"
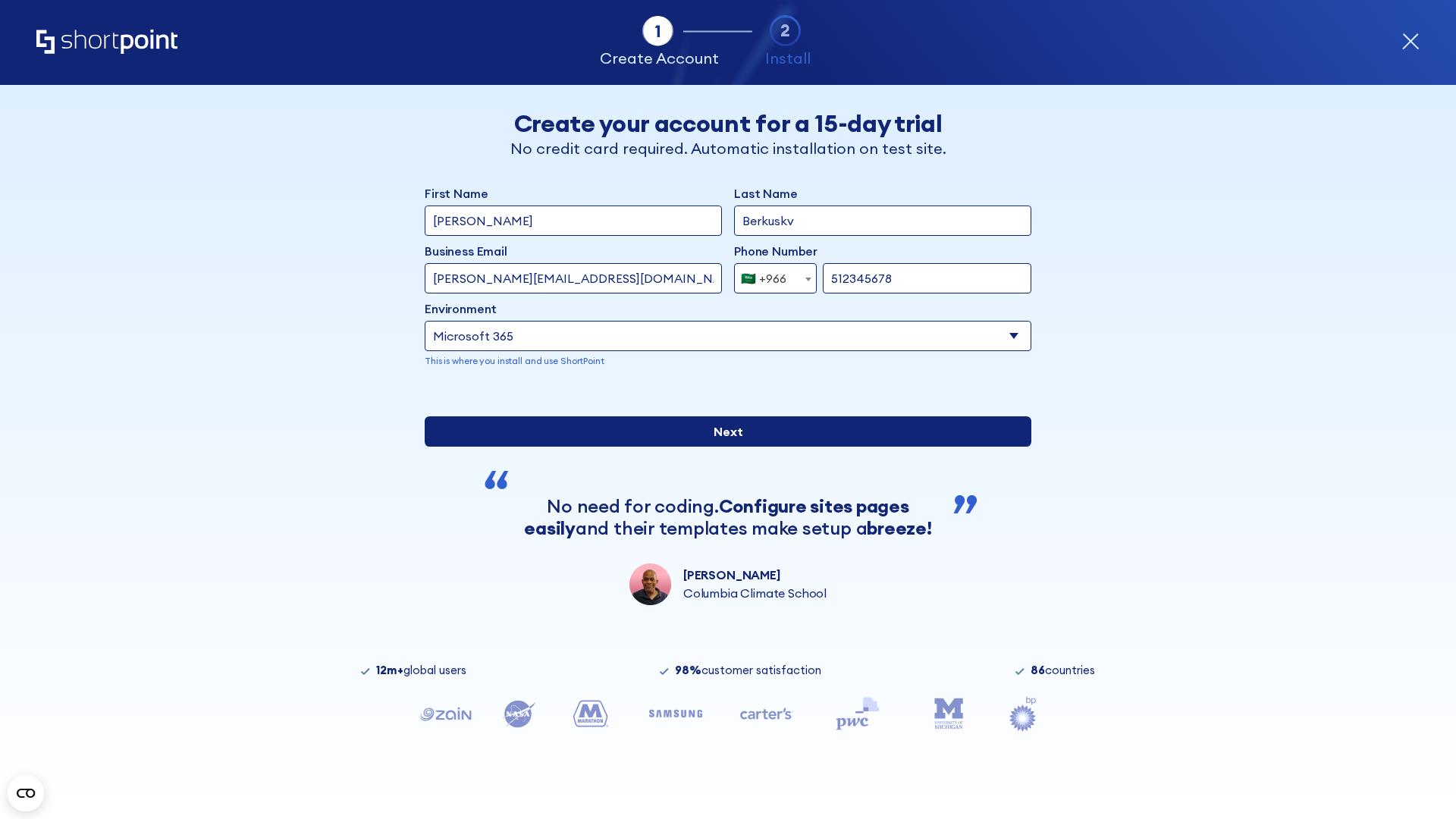
click at [722, 447] on input "Next" at bounding box center [728, 431] width 606 height 30
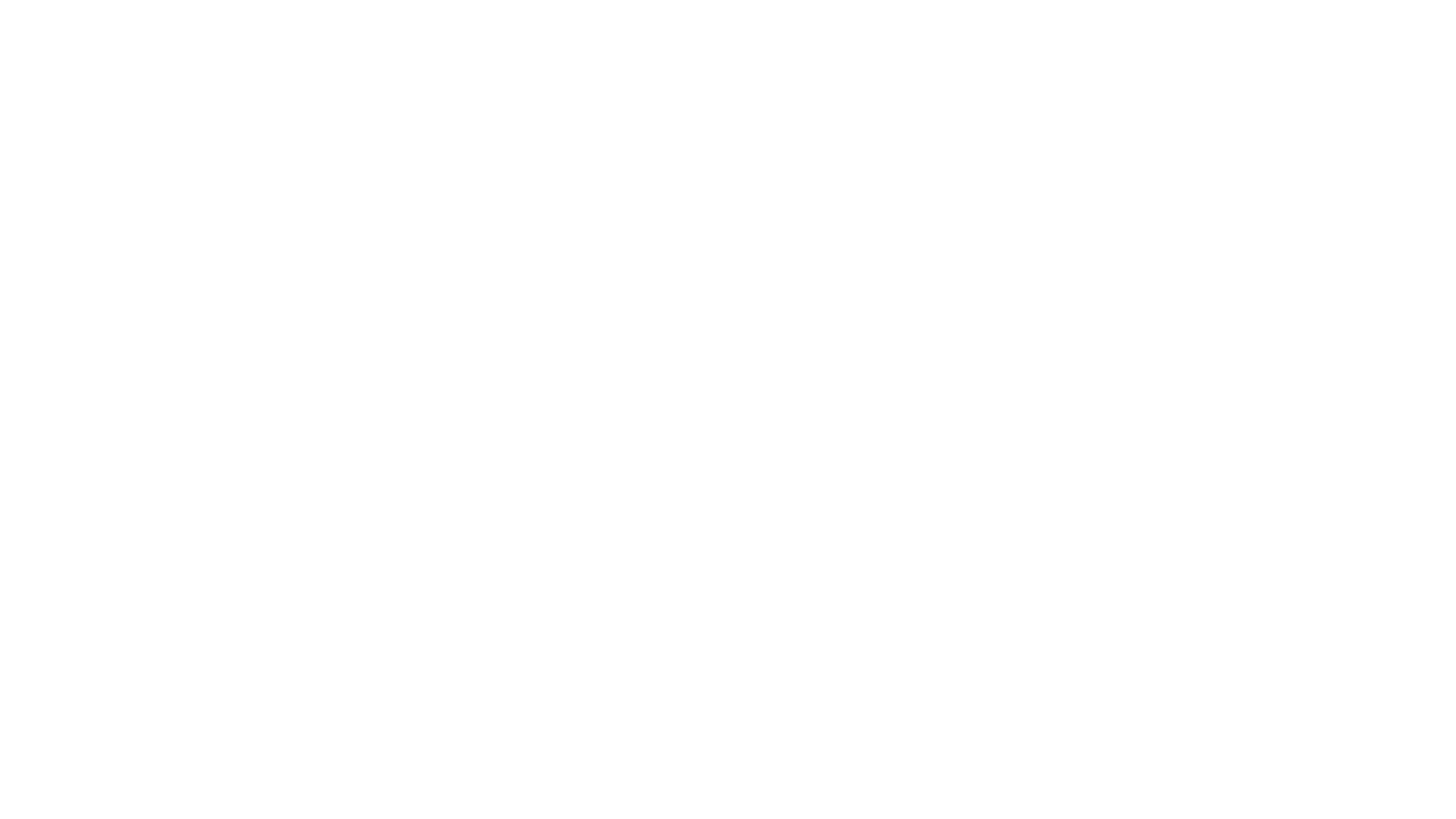
select select "+966"
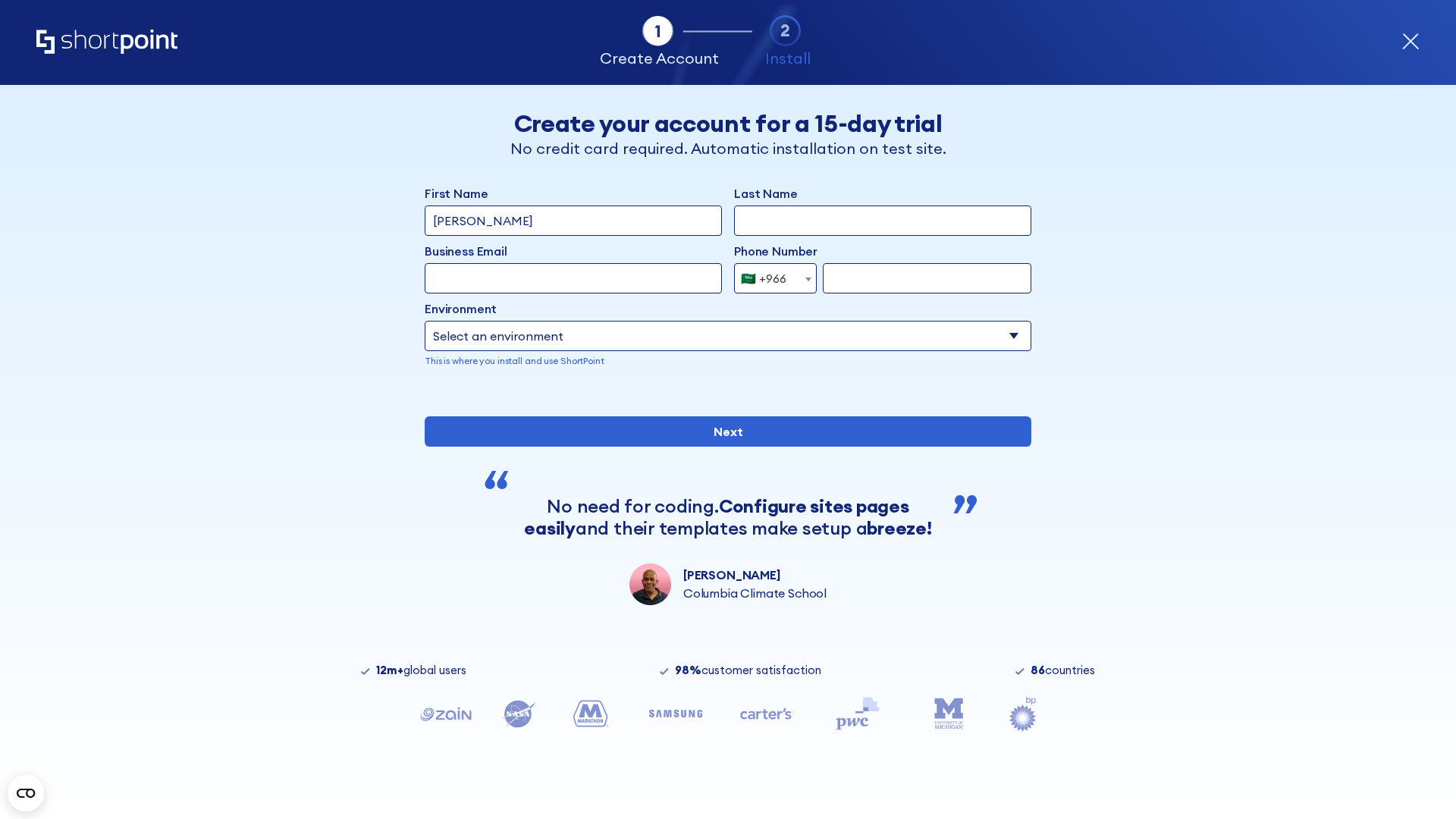
type input "D'Souza"
type input "Berkuskv"
type input "hr@mybusiness.org"
click at [770, 278] on div "🇸🇦 +966" at bounding box center [764, 278] width 46 height 30
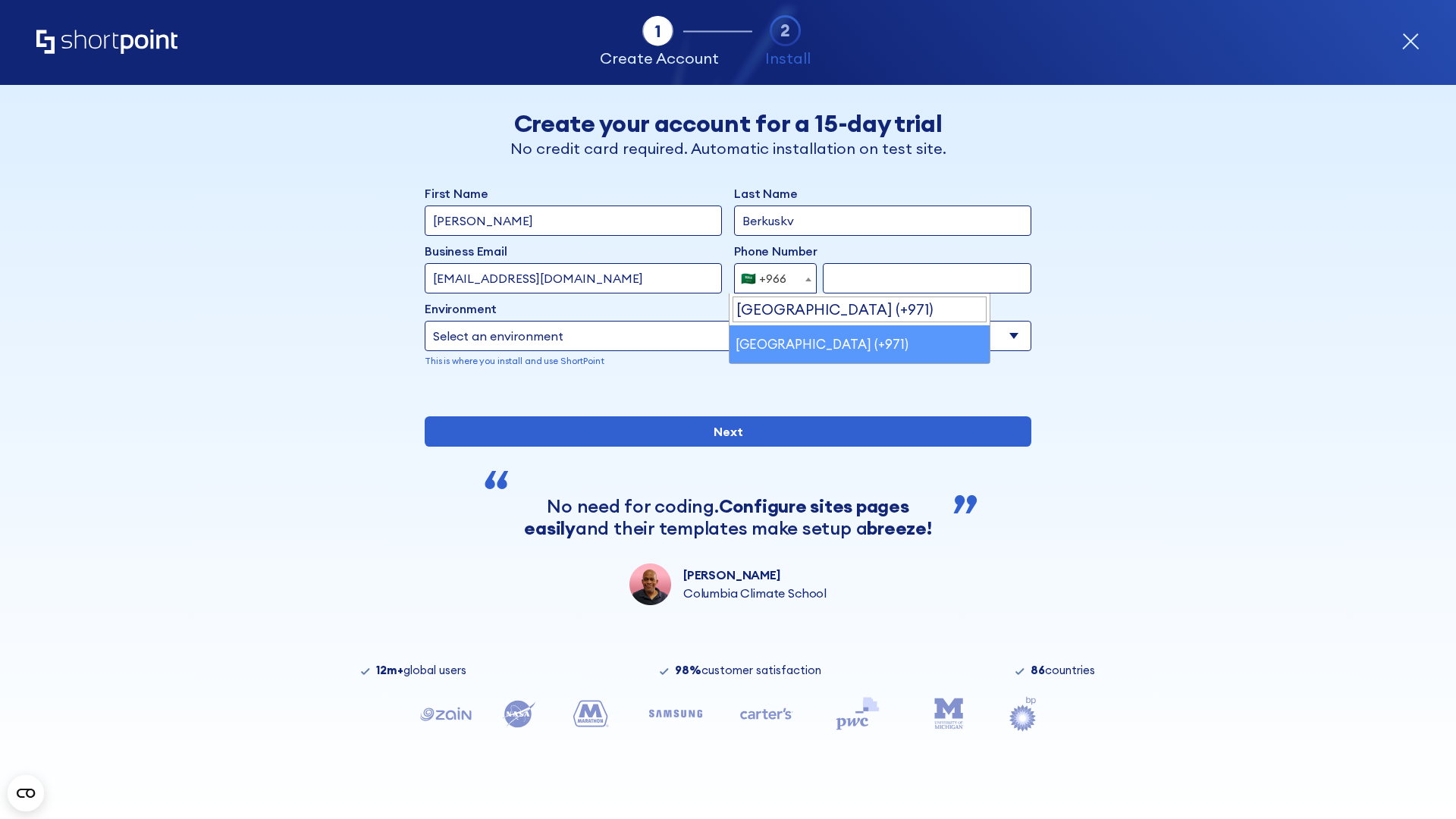
select select "+971"
type input "501234567"
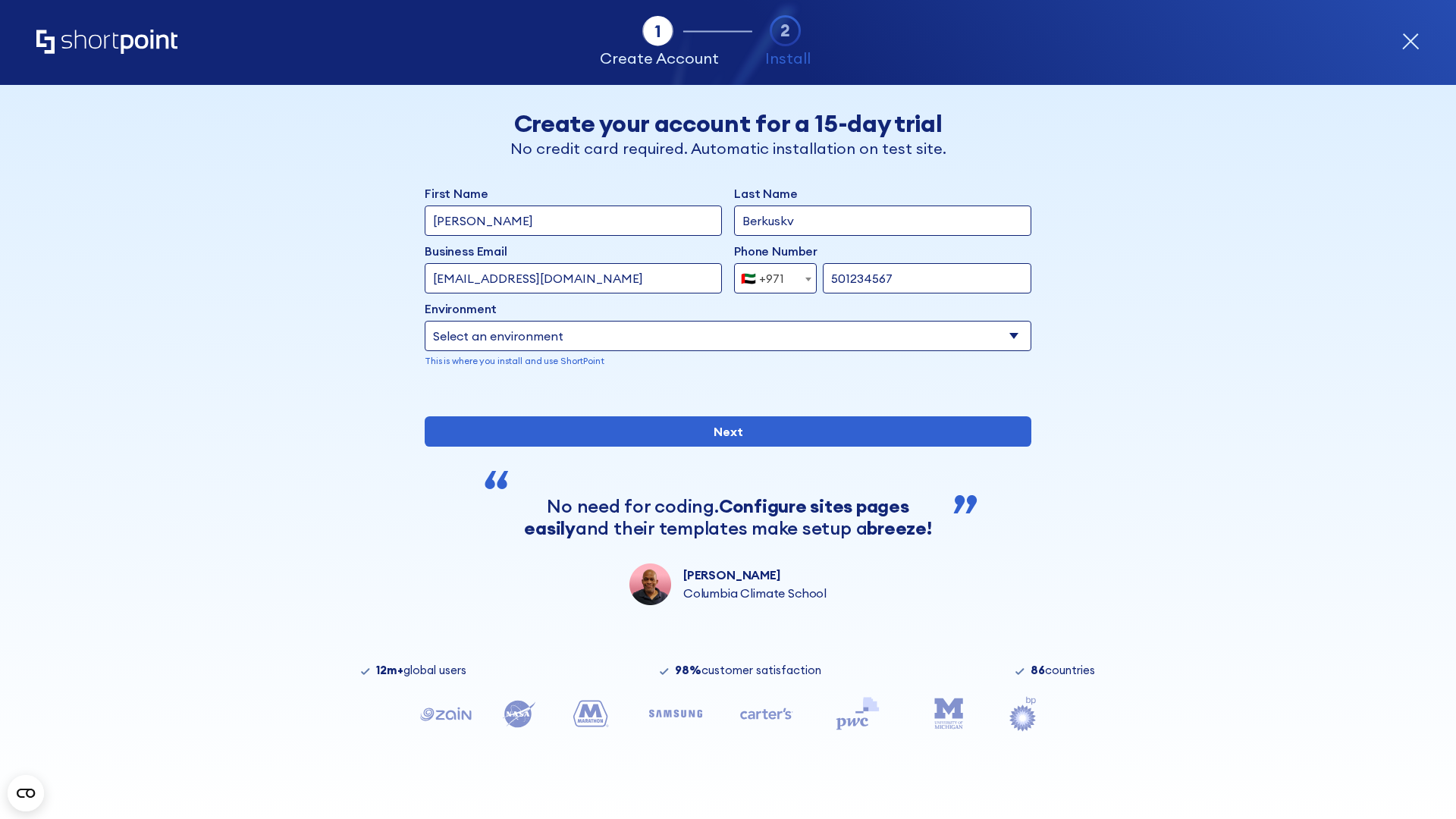
select select "Microsoft 365"
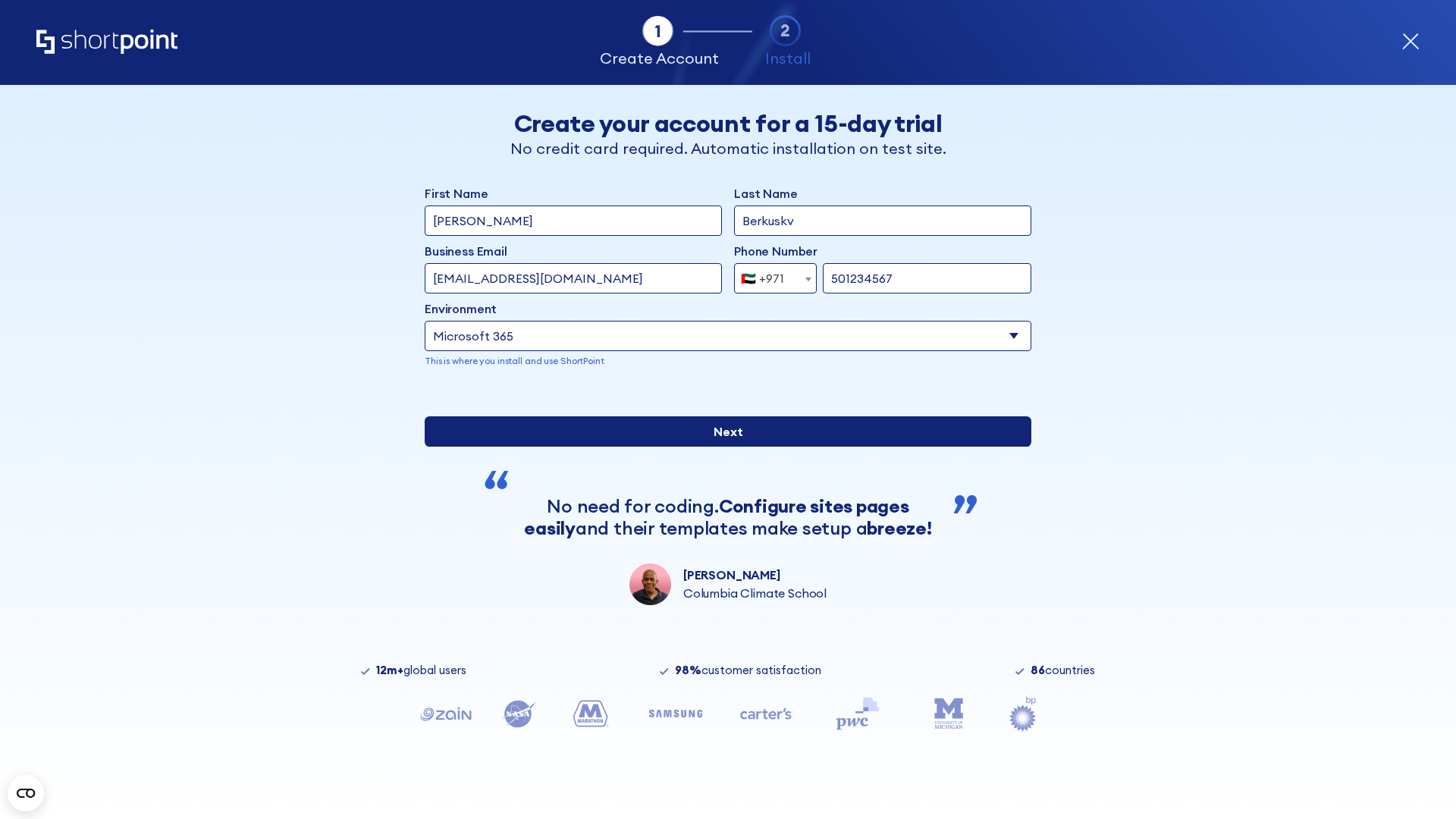
type input "501234567"
click at [722, 447] on input "Next" at bounding box center [728, 431] width 606 height 30
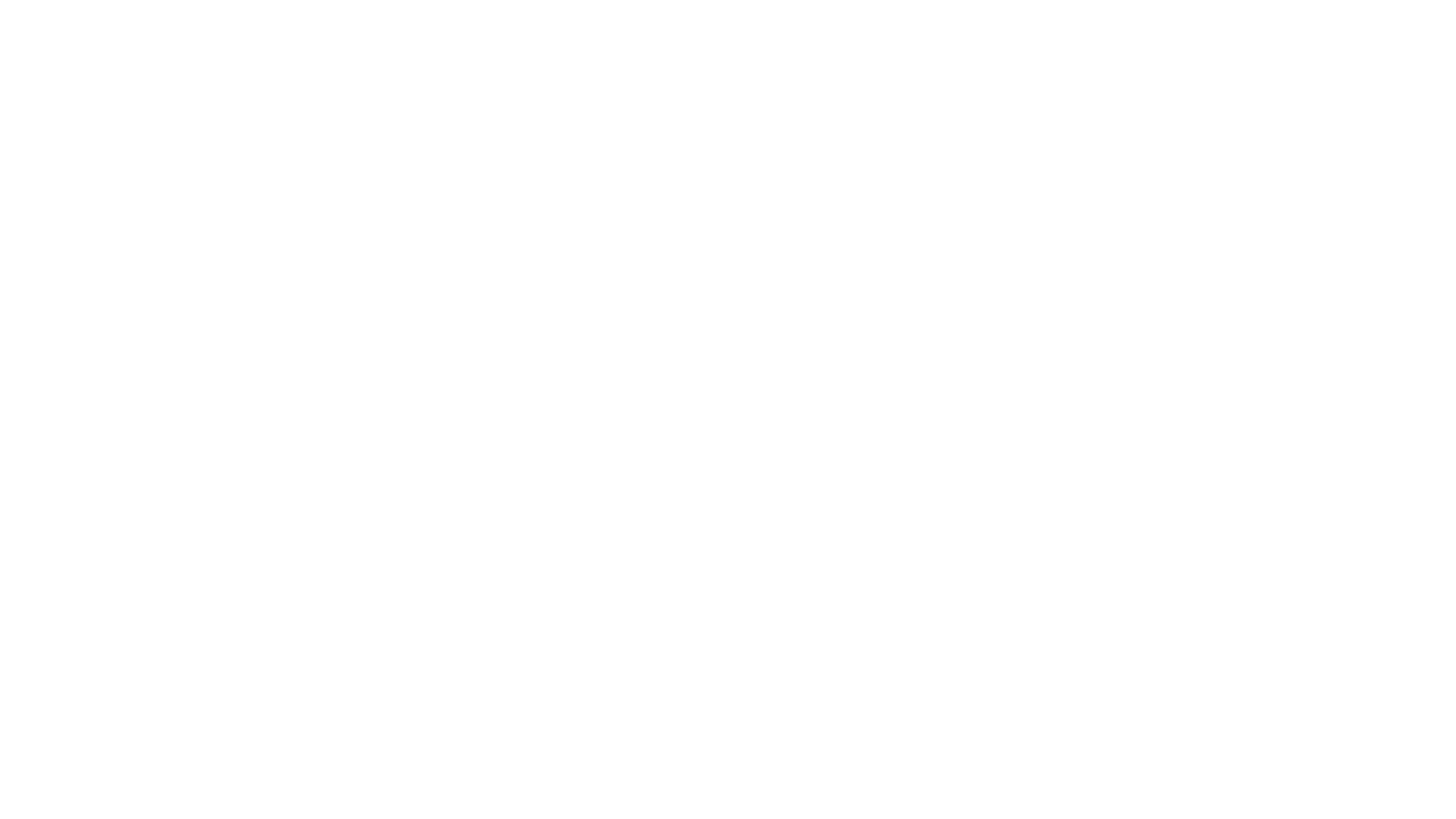
select select "+971"
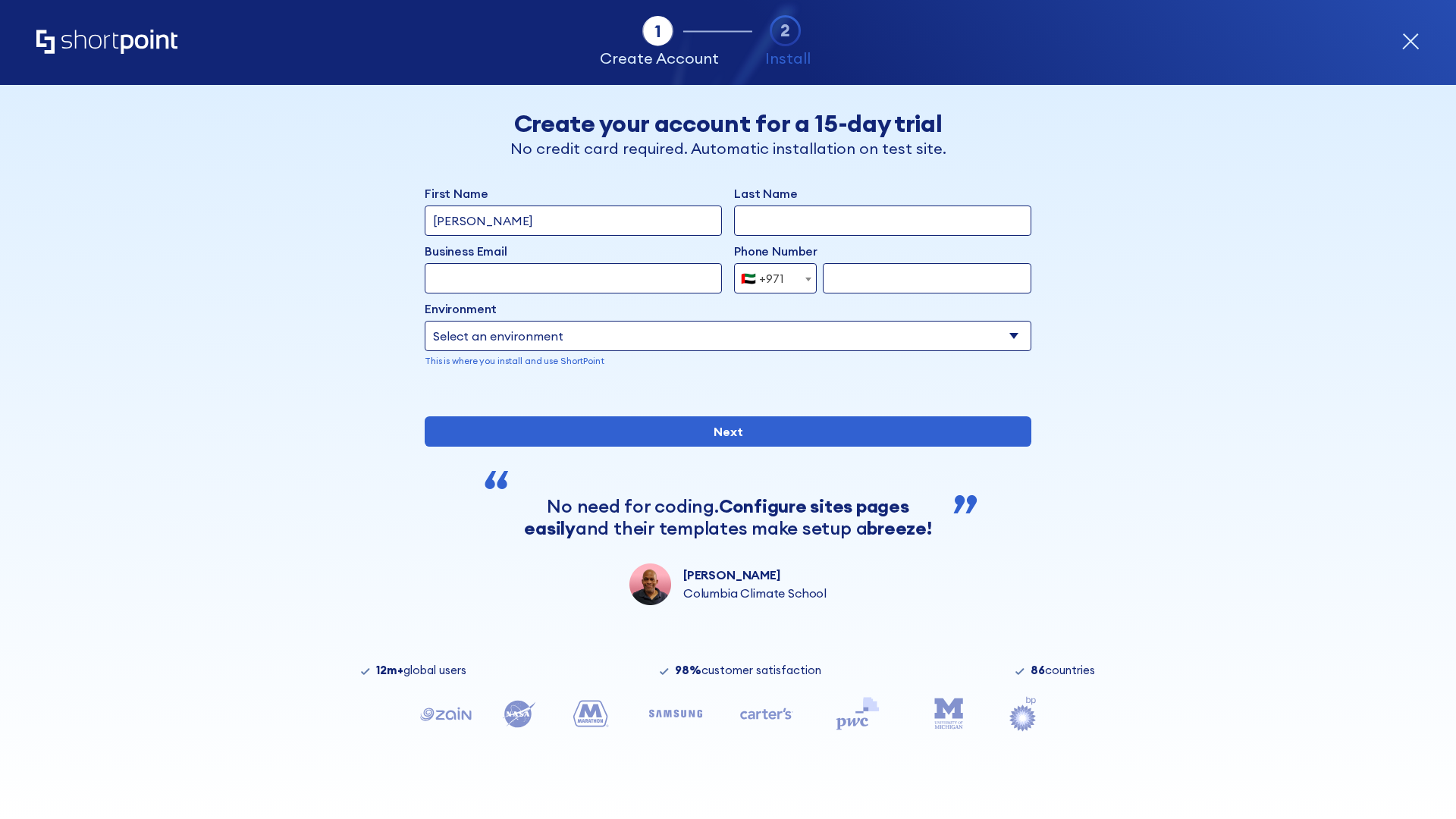
type input "[PERSON_NAME]"
type input "Berkuskv"
type input "support@university.edu"
click at [770, 278] on div "🇦🇪 +971" at bounding box center [762, 278] width 43 height 30
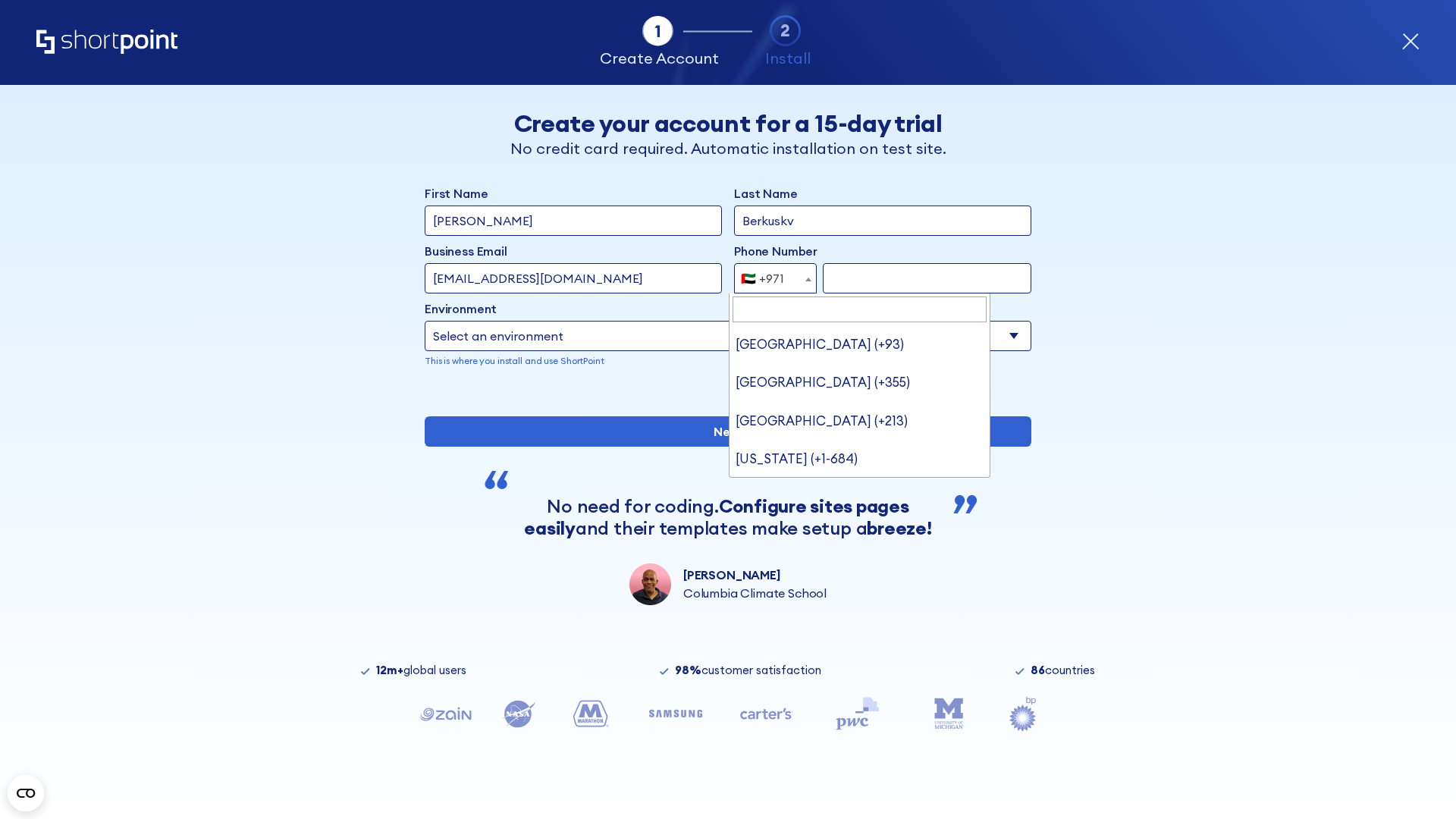
type input "United Kingdom (+44)"
select select "+44"
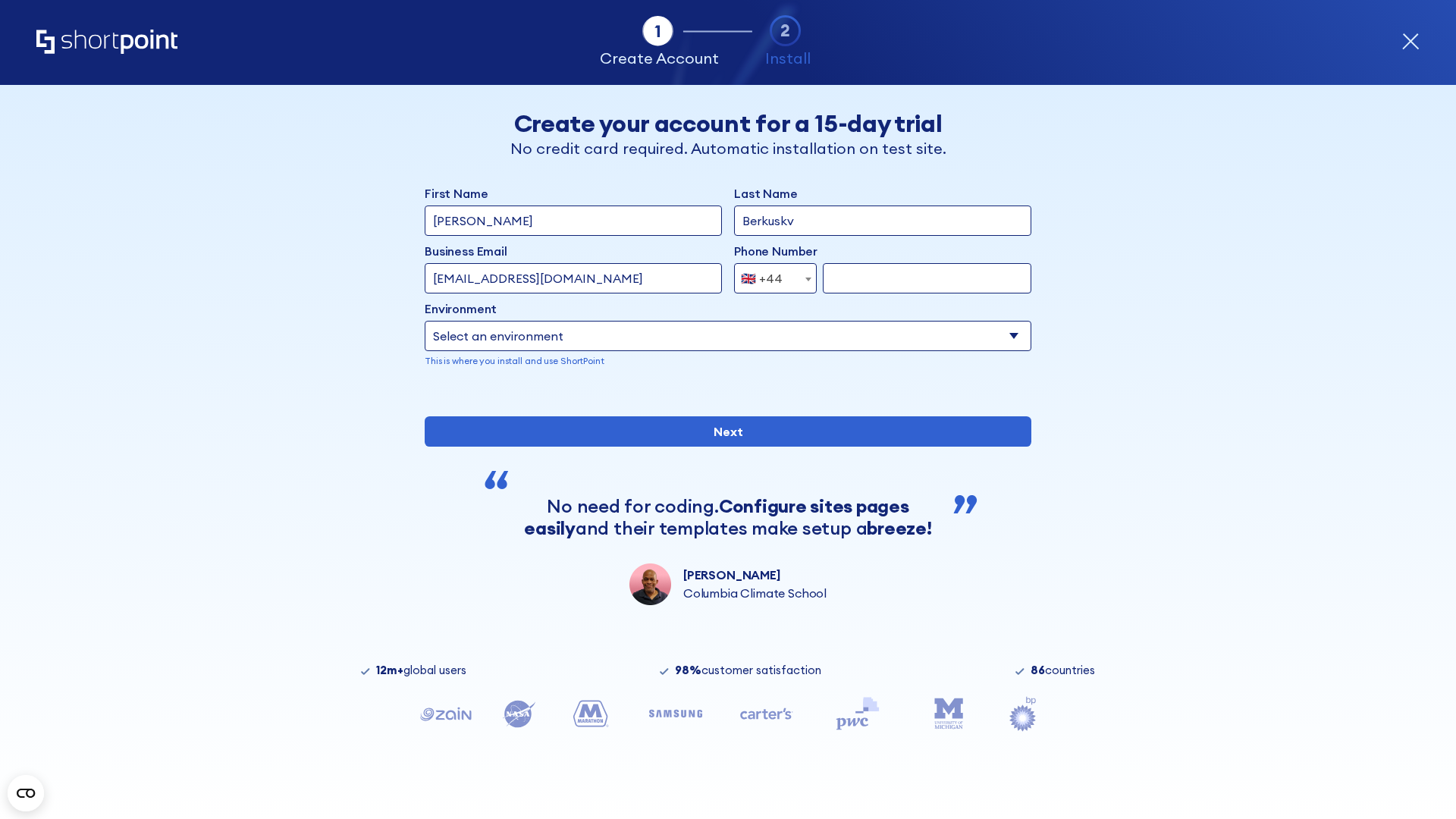
type input "7912345678"
select select "Microsoft 365"
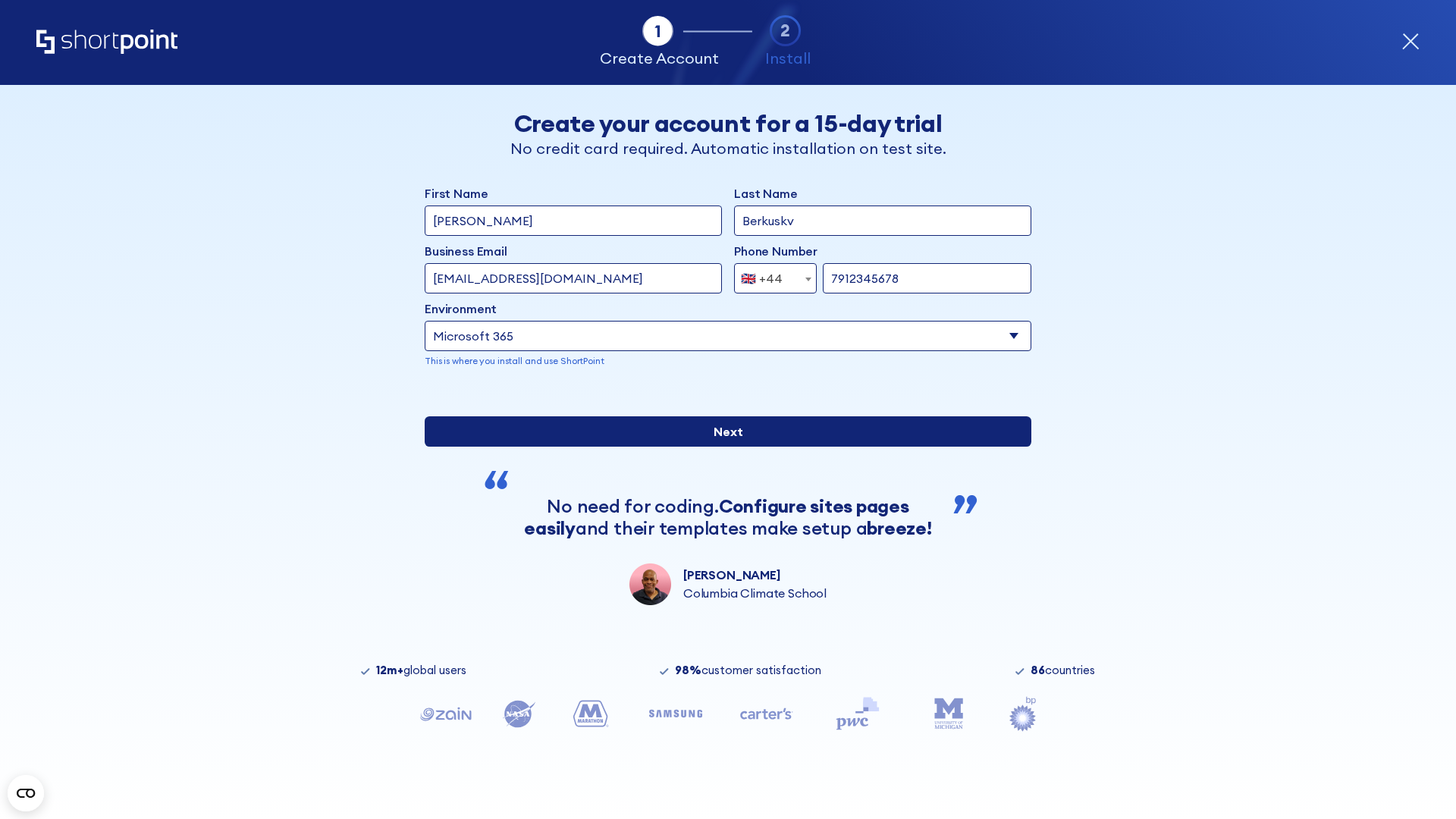
type input "7912345678"
click at [722, 447] on input "Next" at bounding box center [728, 431] width 606 height 30
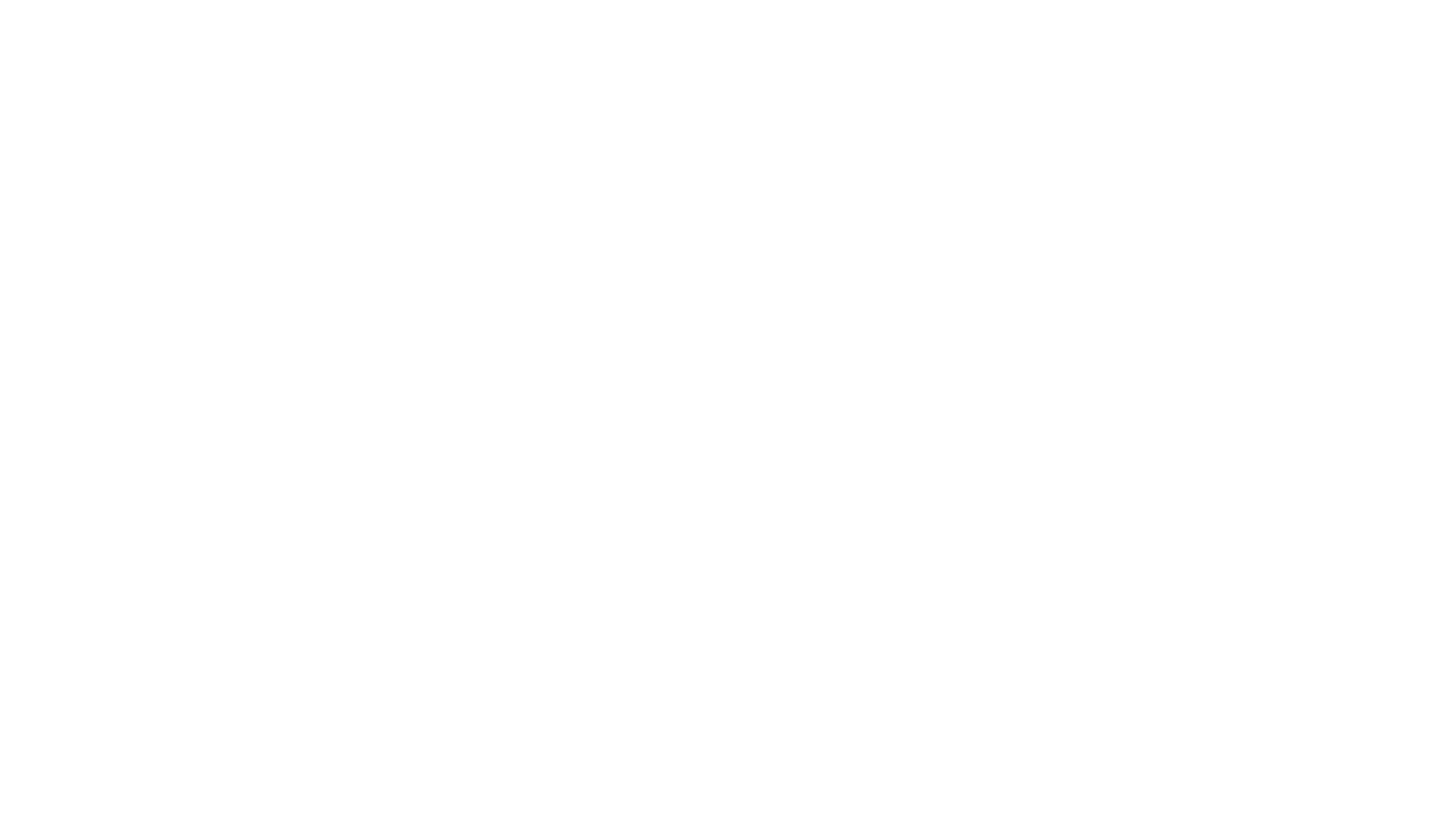
select select "+44"
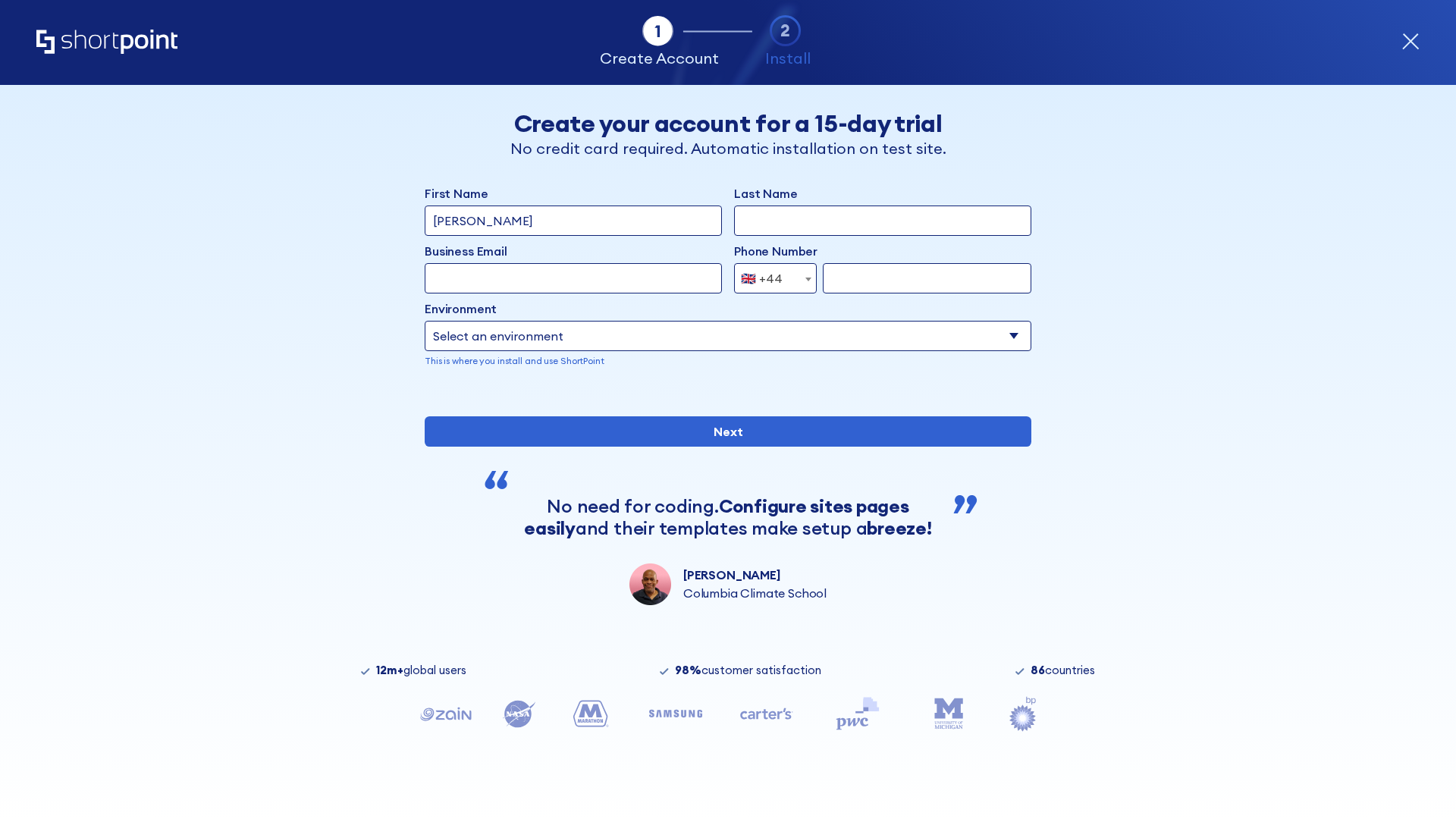
type input "JR Smith"
type input "Berkuskv"
type input "info@startup.tech"
click at [770, 278] on div "🇬🇧 +44" at bounding box center [761, 278] width 42 height 30
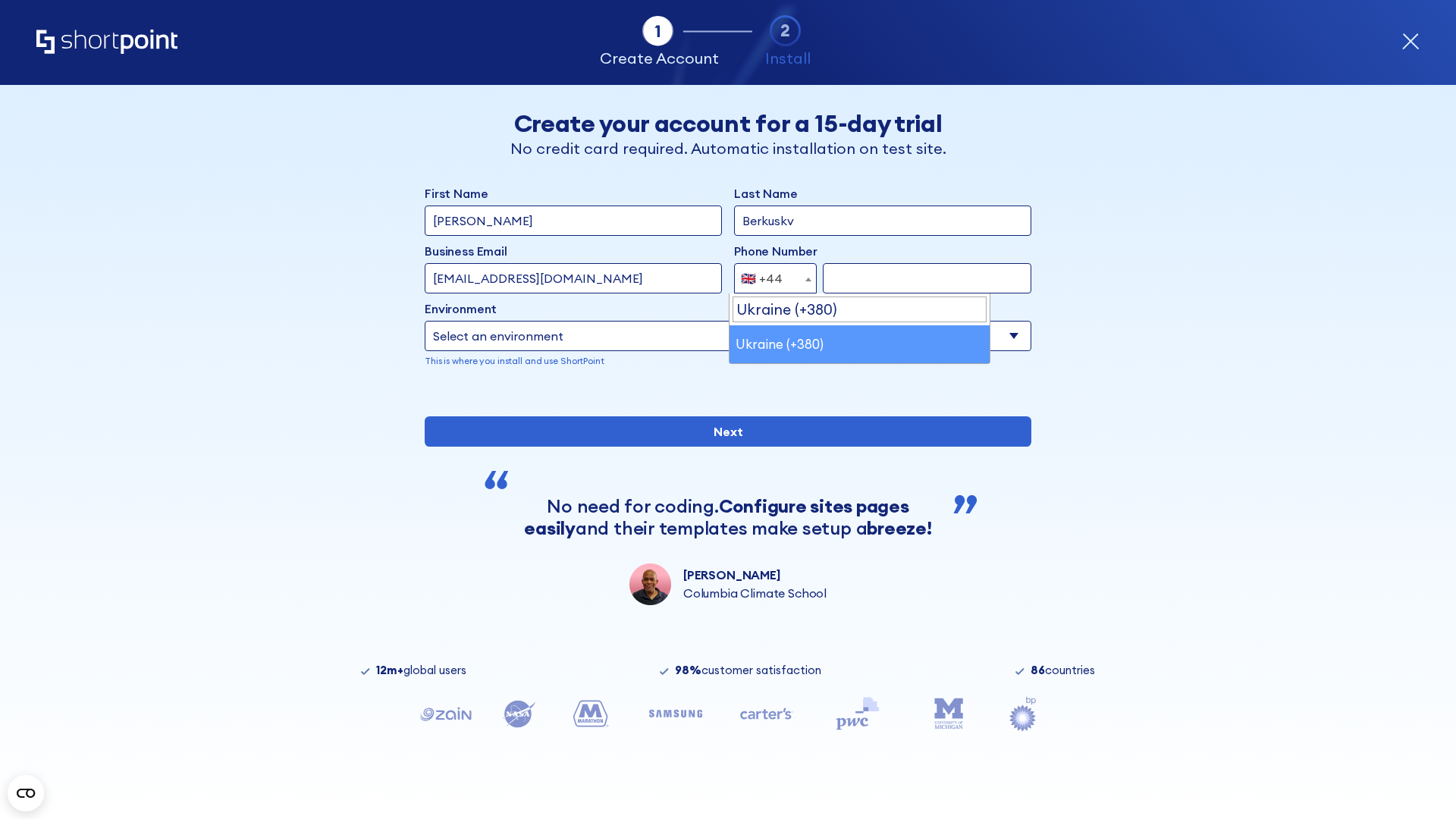
select select "+380"
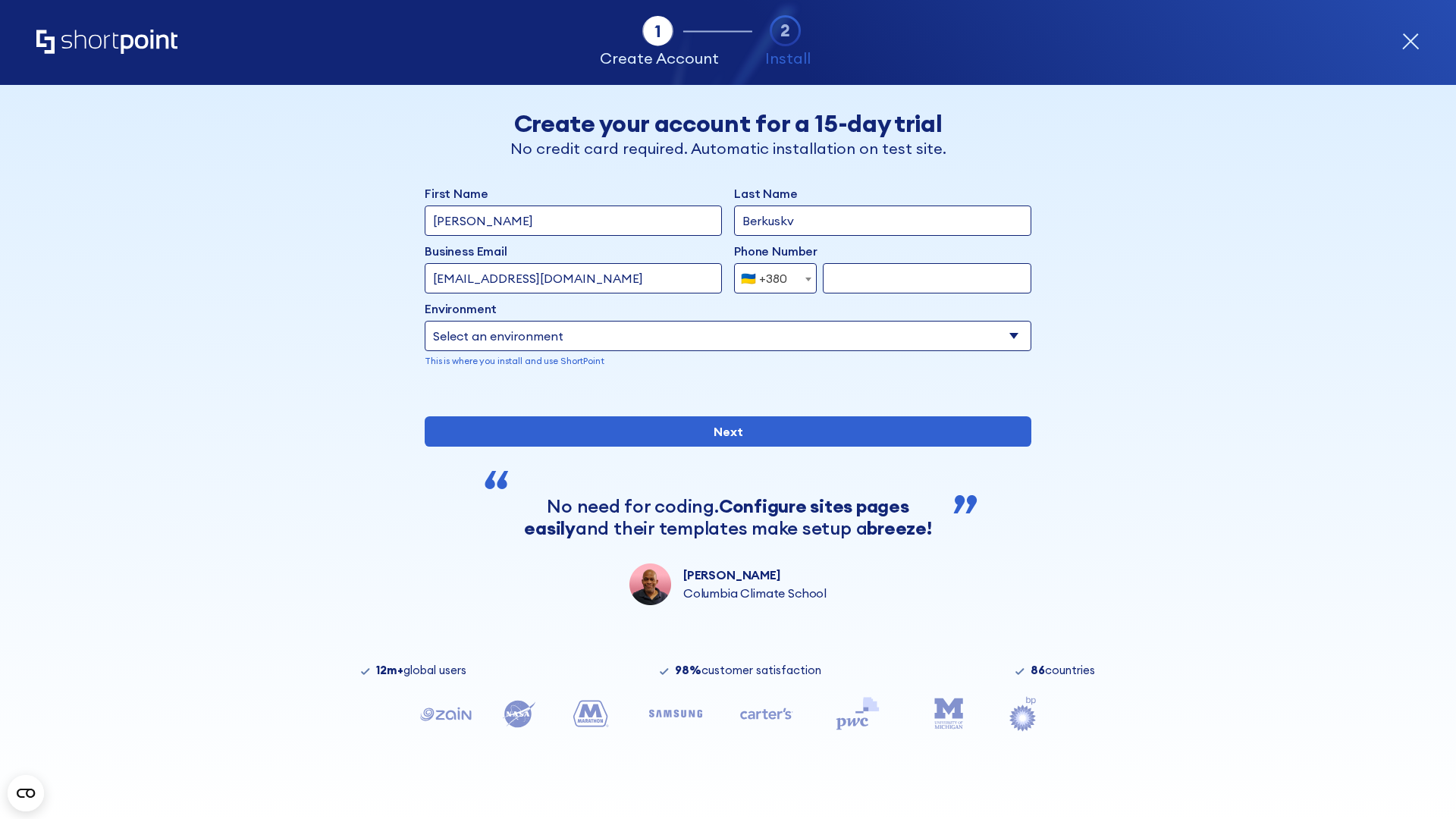
type input "663451789"
select select "Microsoft 365"
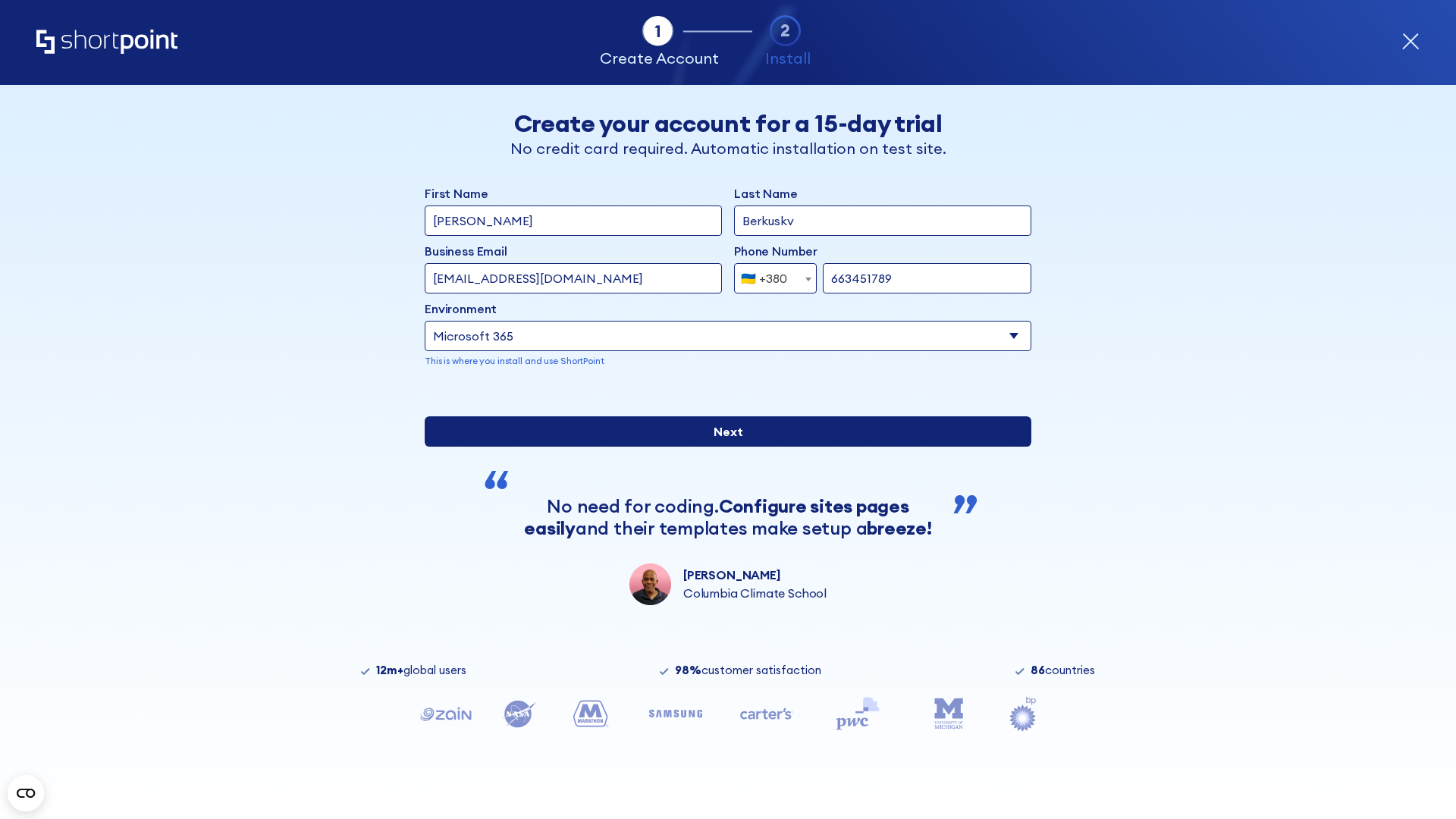
type input "663451789"
click at [722, 447] on input "Next" at bounding box center [728, 431] width 606 height 30
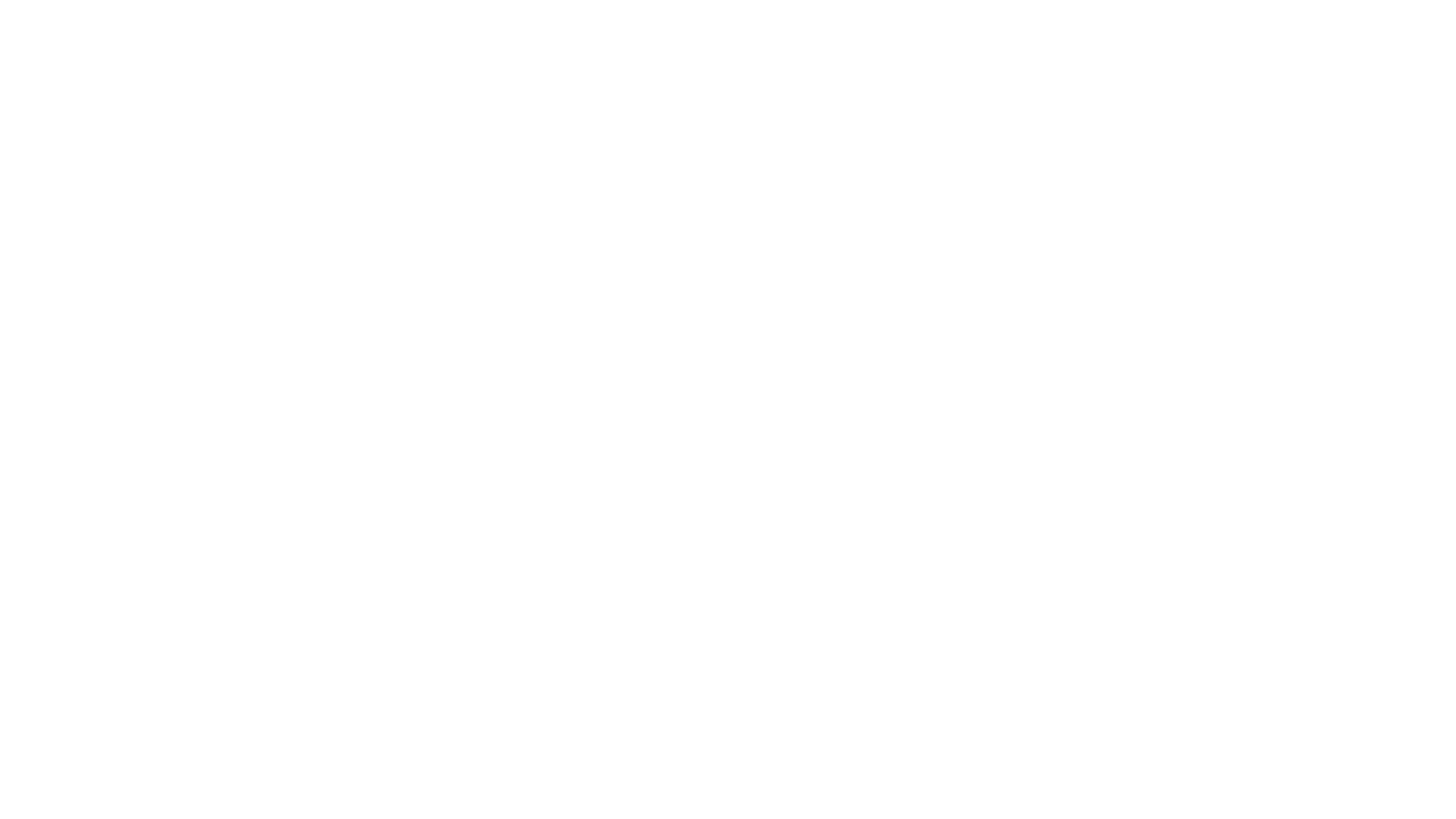
select select "+380"
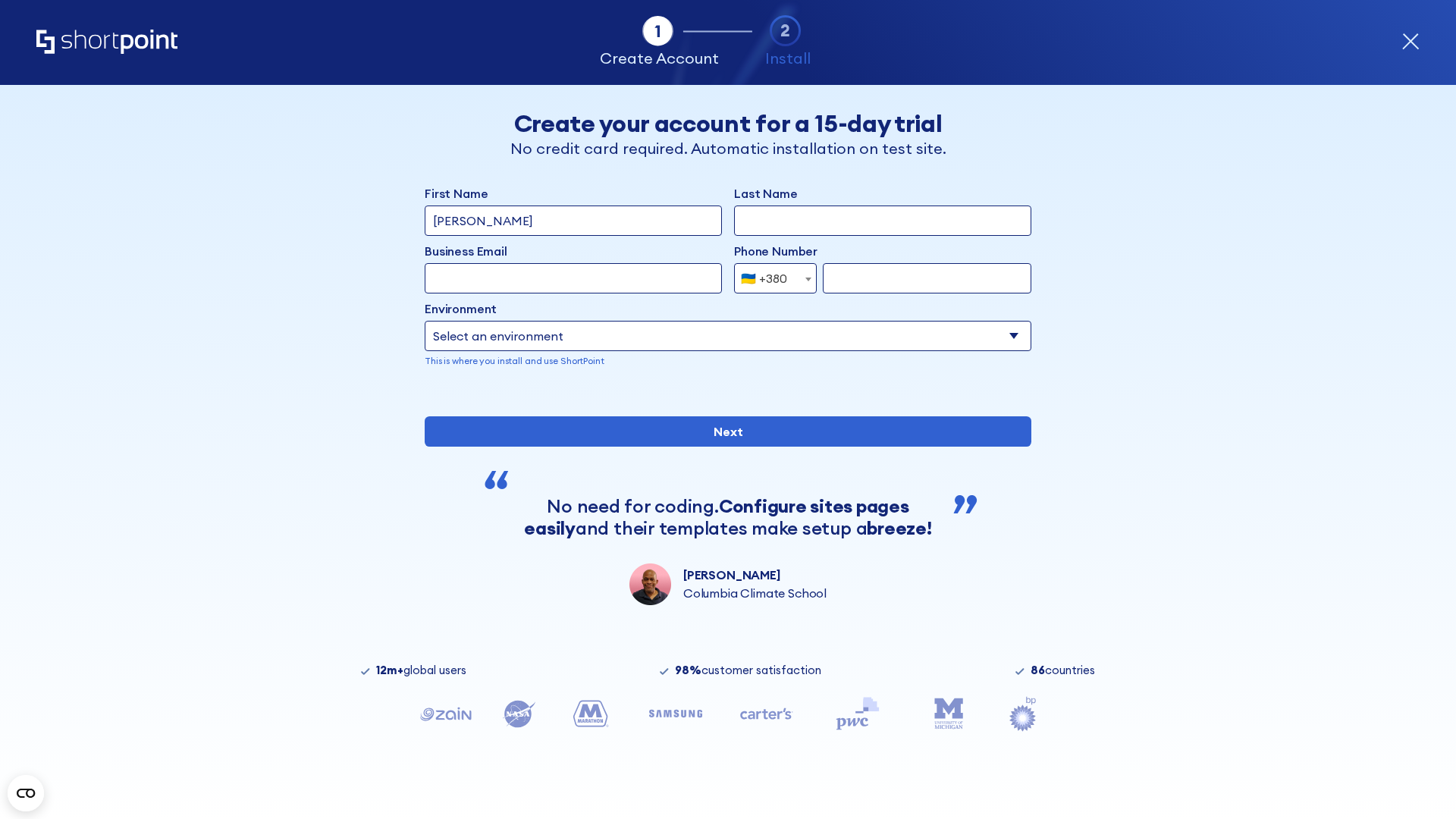
type input "[PERSON_NAME]"
type input "Berkuskv"
type input "[EMAIL_ADDRESS][DOMAIN_NAME]"
click at [770, 278] on div "🇺🇦 +380" at bounding box center [764, 278] width 47 height 30
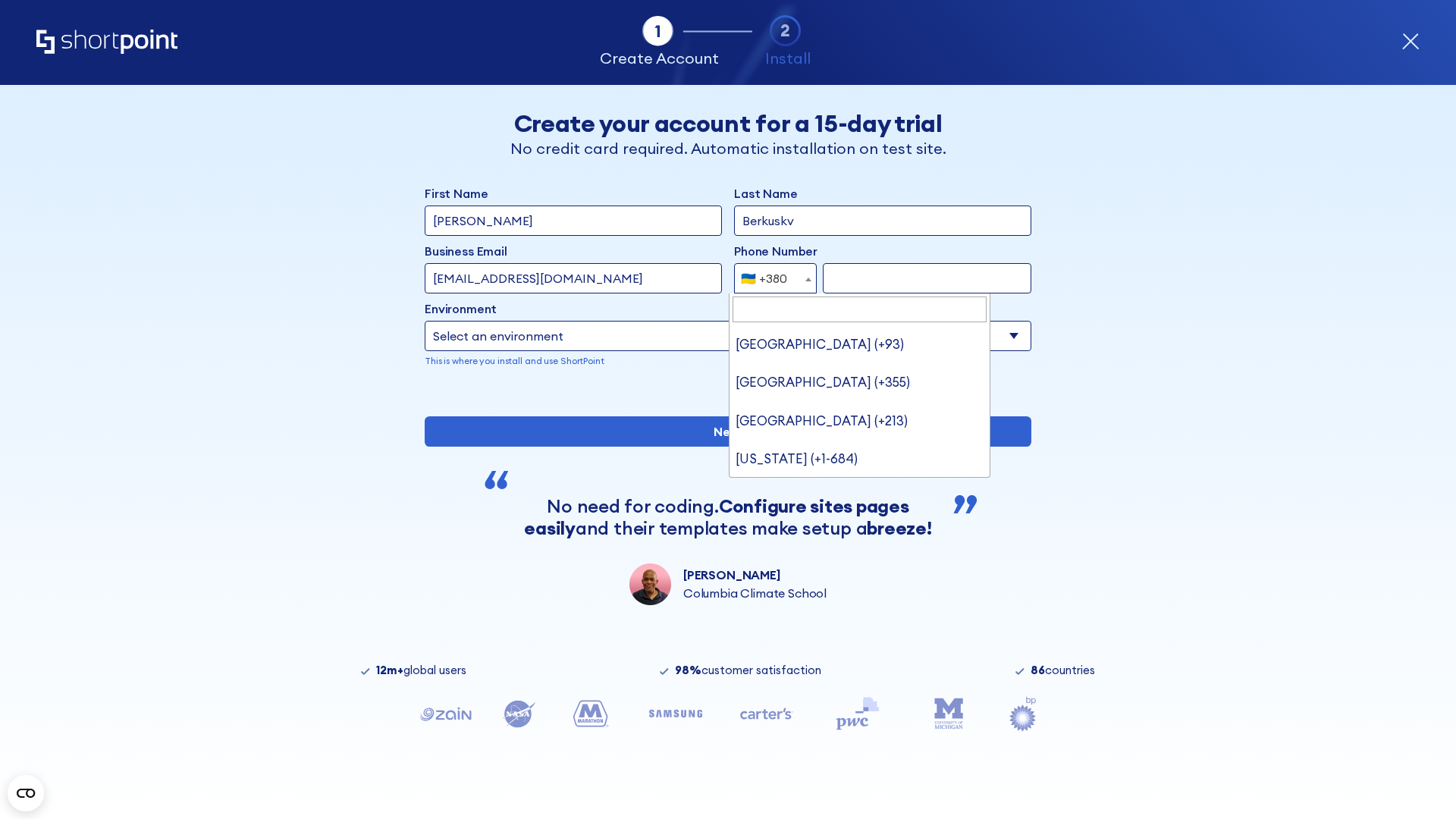
type input "United States (+1)"
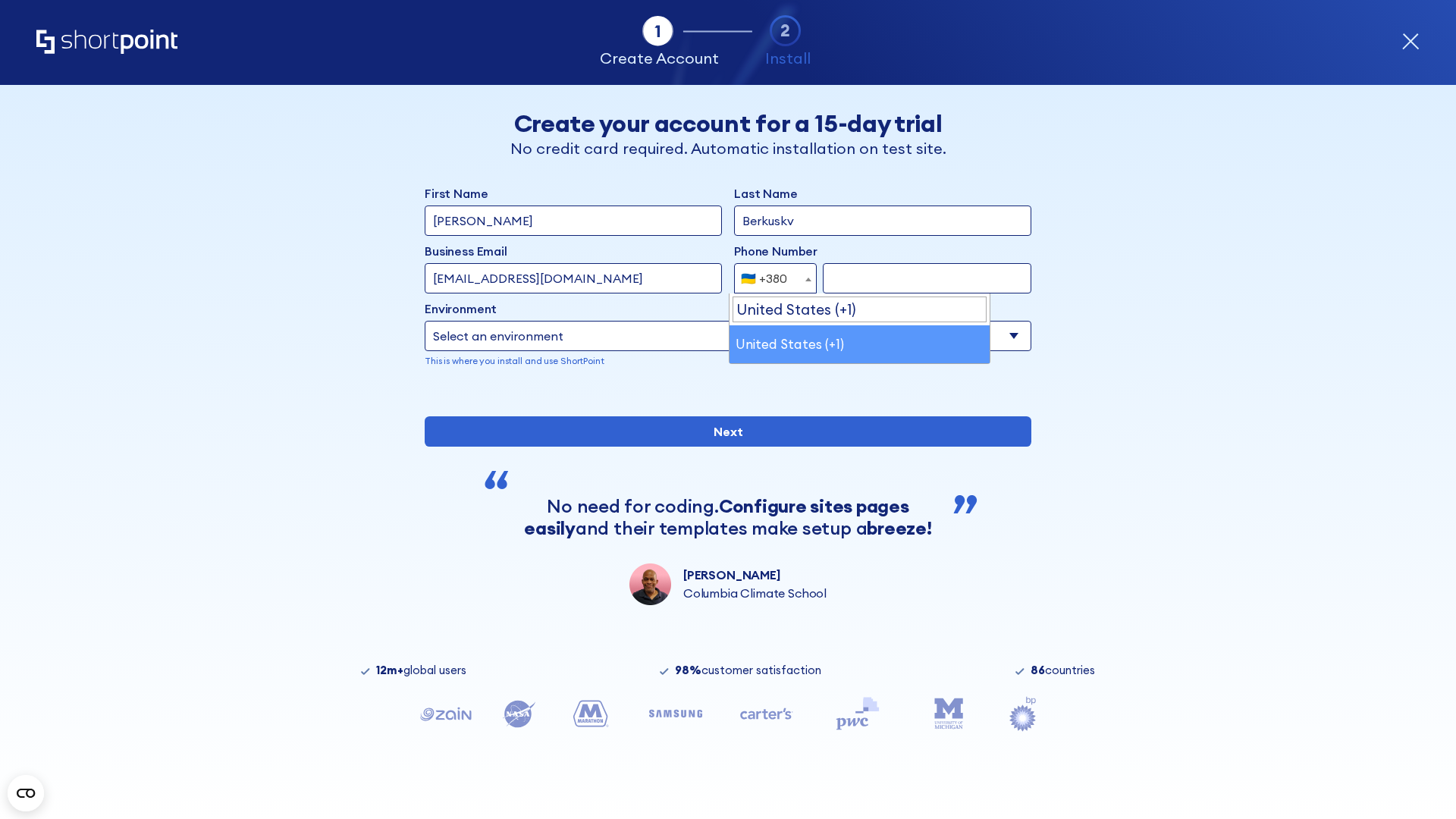
select select "+1"
type input "2025550123"
select select "Microsoft 365"
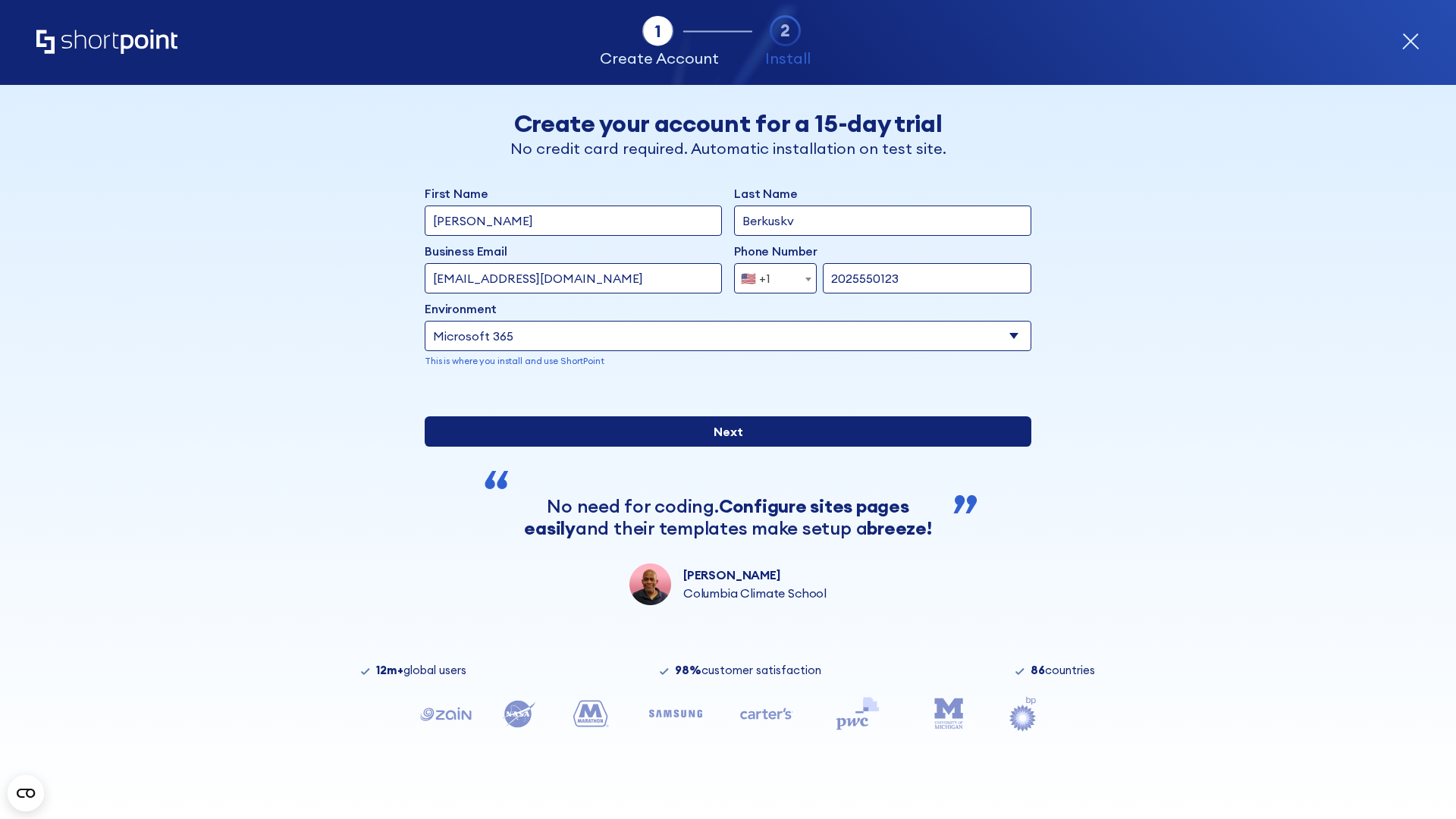
type input "2025550123"
click at [722, 447] on input "Next" at bounding box center [728, 431] width 606 height 30
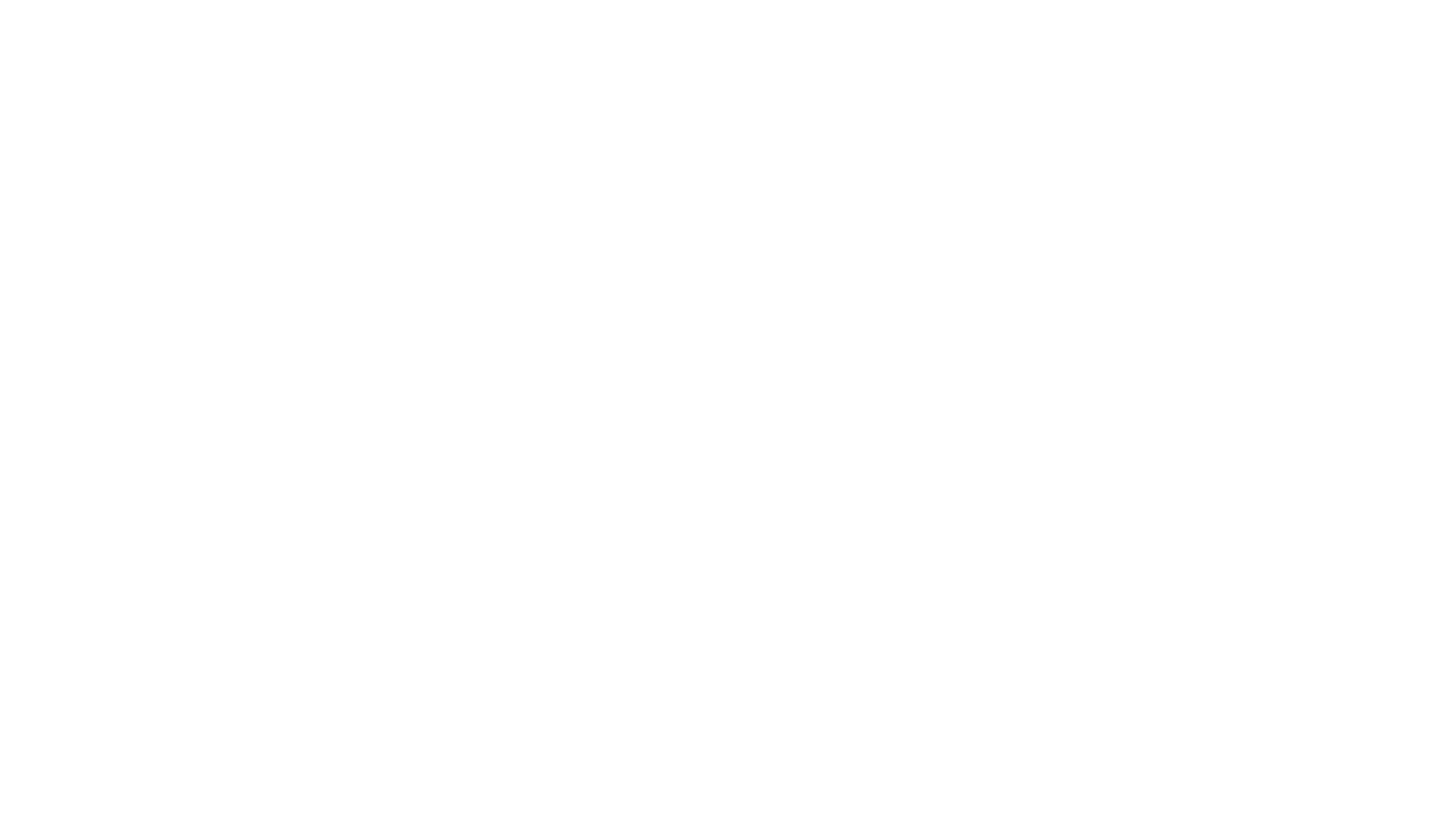
type input "Archebald"
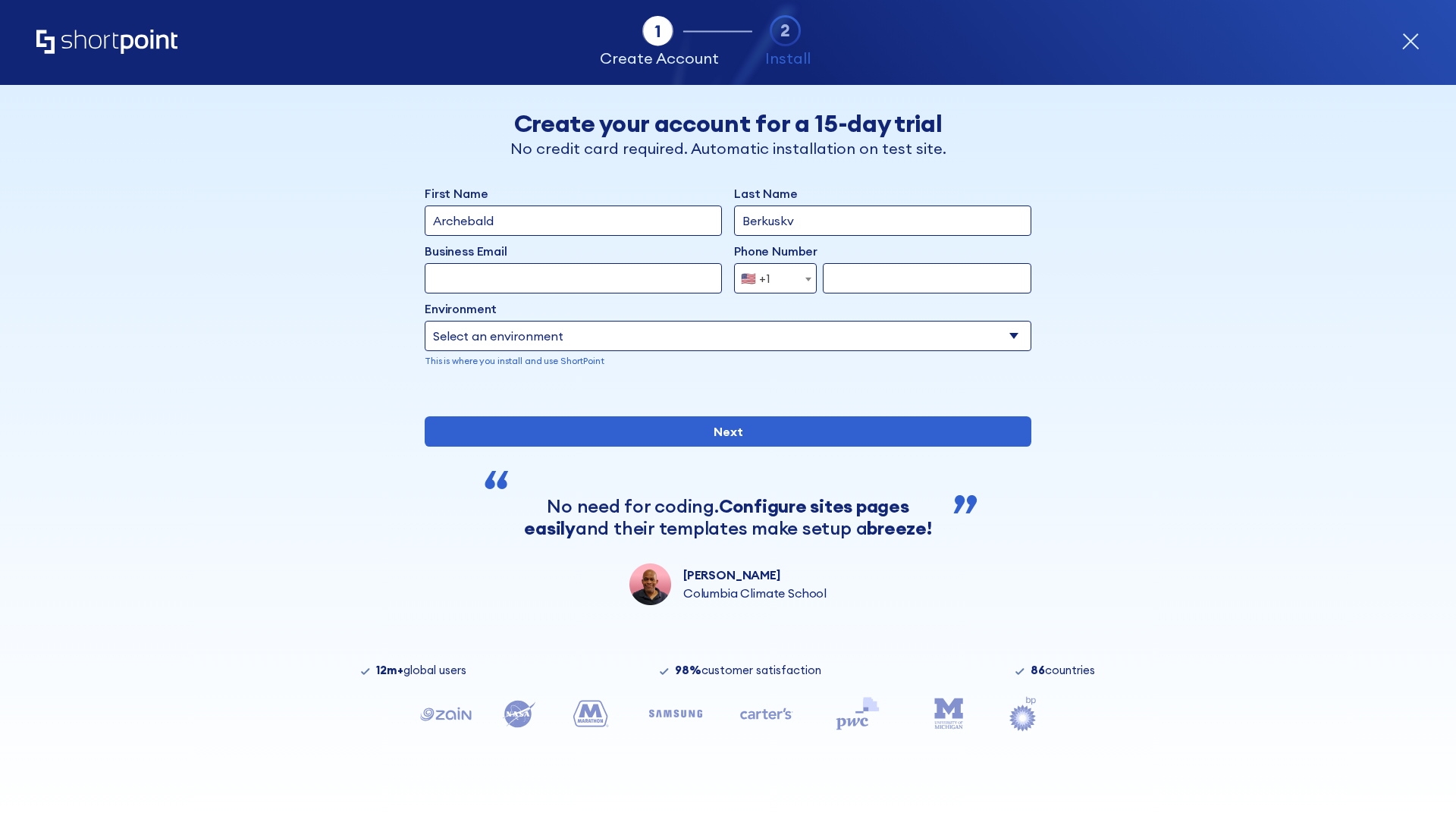
type input "Berkuskv"
type input "[EMAIL_ADDRESS][DOMAIN_NAME]"
type input "2125556789"
select select "SharePoint 2019 (On-Premise)"
type input "2125556789"
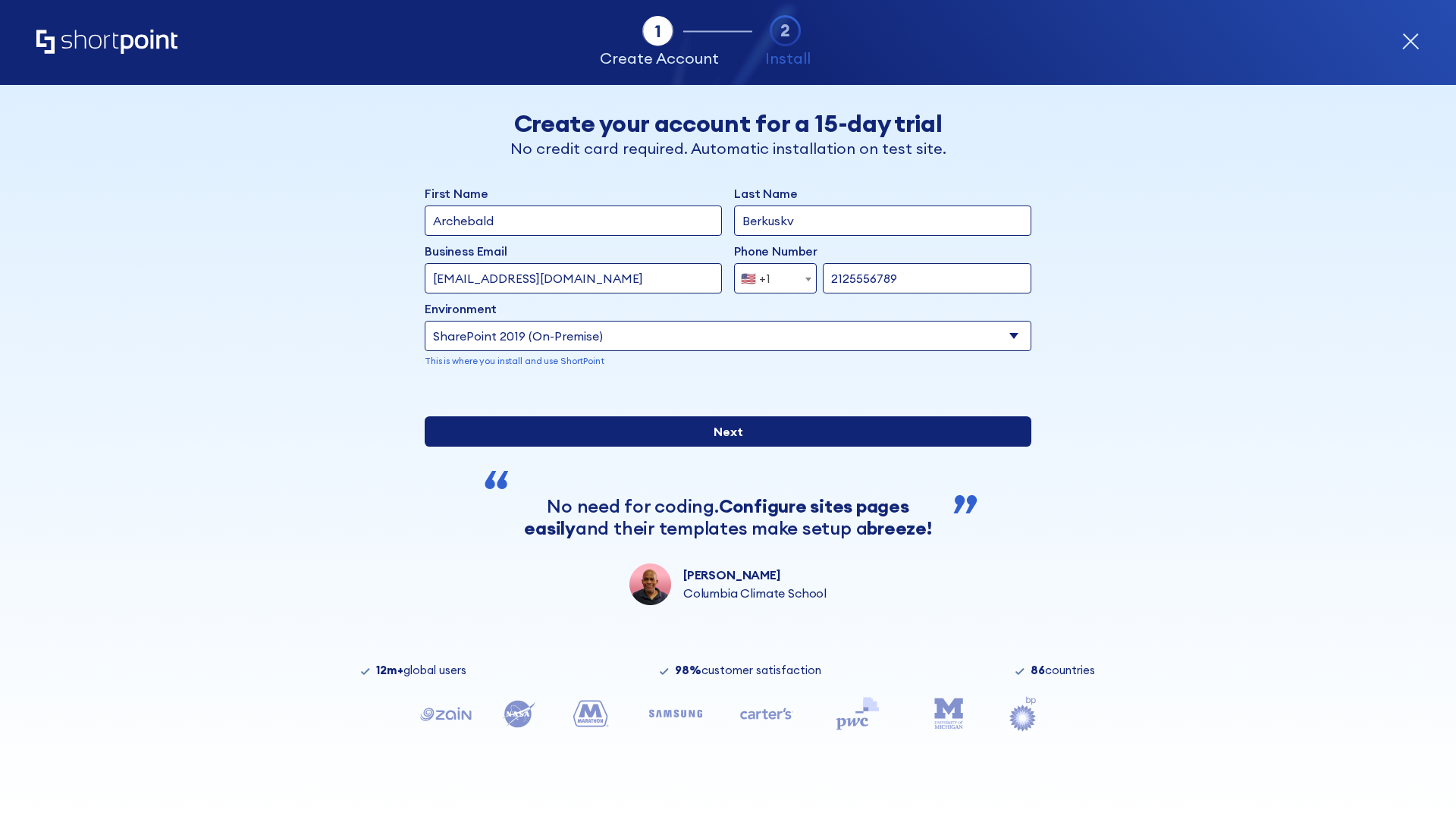
type input "[URL][DOMAIN_NAME]"
click at [722, 447] on input "Next" at bounding box center [728, 431] width 606 height 30
